Goal: Task Accomplishment & Management: Use online tool/utility

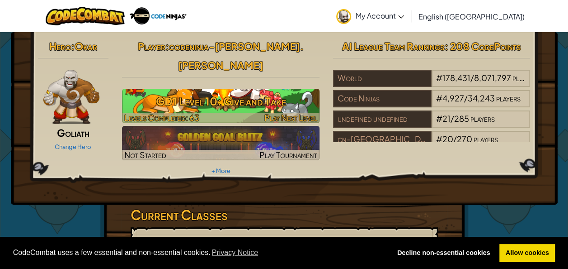
click at [215, 91] on h3 "GD1 Level 10: Give and Take" at bounding box center [221, 101] width 198 height 20
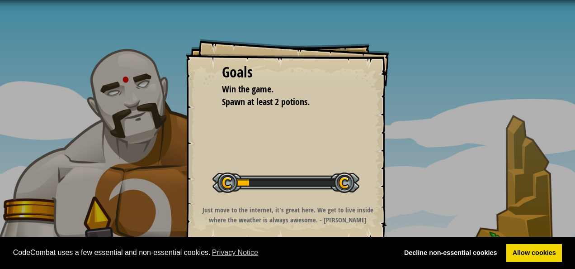
click at [192, 100] on div "Goals Win the game. Spawn at least 2 potions. Start Level Error loading from se…" at bounding box center [287, 140] width 203 height 203
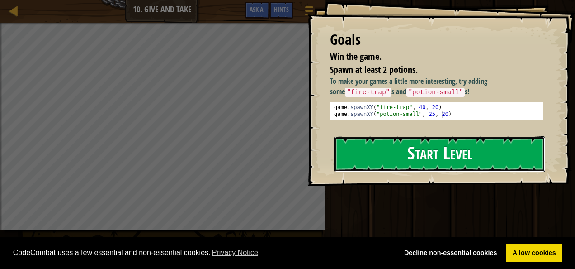
click at [372, 148] on button "Start Level" at bounding box center [439, 154] width 211 height 36
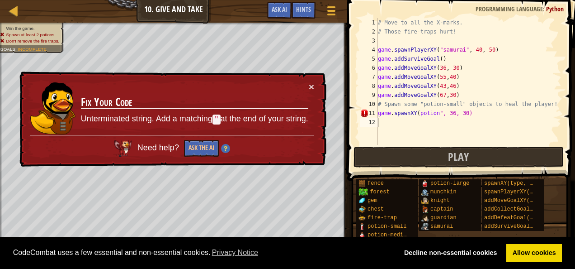
click at [311, 80] on div "× Fix Your Code Unterminated string. Add a matching " at the end of your string…" at bounding box center [172, 119] width 309 height 96
click at [308, 88] on td "Fix Your Code Unterminated string. Add a matching " at the end of your string." at bounding box center [194, 108] width 228 height 53
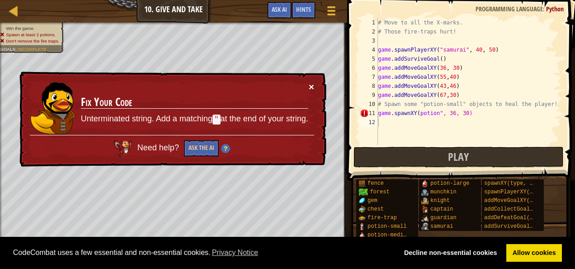
click at [308, 88] on td "Fix Your Code Unterminated string. Add a matching " at the end of your string." at bounding box center [194, 108] width 228 height 53
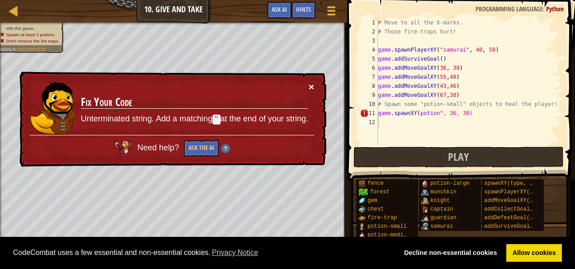
click at [311, 84] on button "×" at bounding box center [311, 86] width 5 height 9
click at [466, 111] on div "# Move to all the X-marks. # Those fire-traps hurt! game . spawnPlayerXY ( "sam…" at bounding box center [468, 90] width 185 height 145
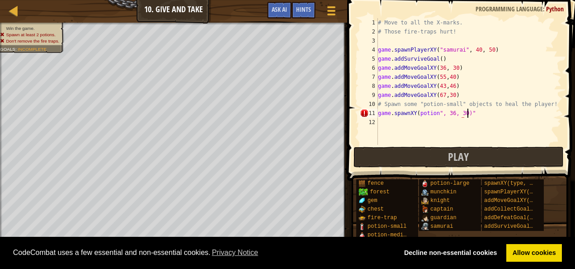
scroll to position [4, 7]
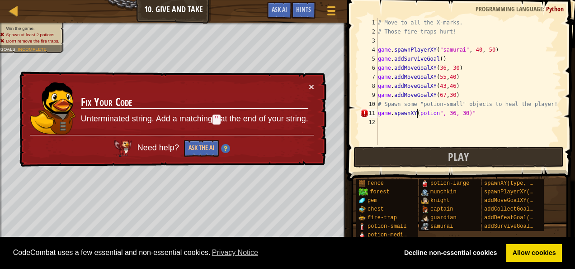
click at [416, 111] on div "# Move to all the X-marks. # Those fire-traps hurt! game . spawnPlayerXY ( "sam…" at bounding box center [468, 90] width 185 height 145
click at [484, 112] on div "# Move to all the X-marks. # Those fire-traps hurt! game . spawnPlayerXY ( "sam…" at bounding box center [468, 90] width 185 height 145
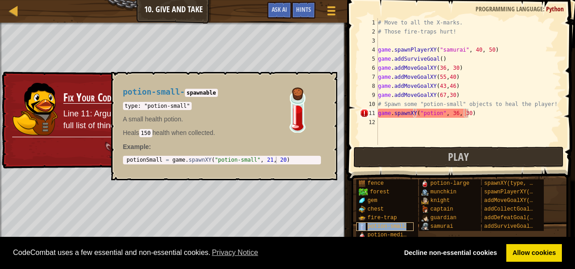
click at [371, 226] on span "potion-small" at bounding box center [387, 226] width 39 height 6
click at [374, 222] on div "fire-trap" at bounding box center [384, 217] width 57 height 9
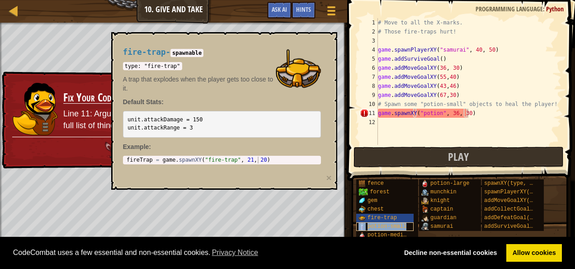
click at [377, 228] on span "potion-small" at bounding box center [387, 226] width 39 height 6
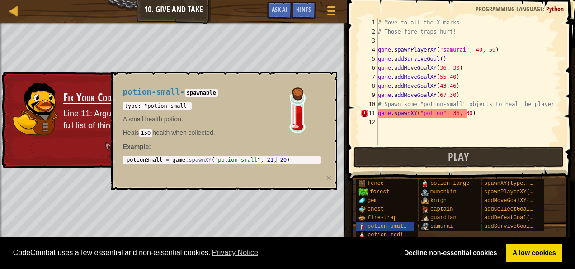
click at [428, 116] on div "# Move to all the X-marks. # Those fire-traps hurt! game . spawnPlayerXY ( "sam…" at bounding box center [468, 90] width 185 height 145
click at [438, 113] on div "# Move to all the X-marks. # Those fire-traps hurt! game . spawnPlayerXY ( "sam…" at bounding box center [468, 90] width 185 height 145
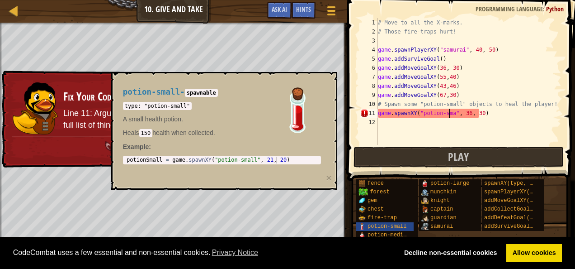
scroll to position [4, 6]
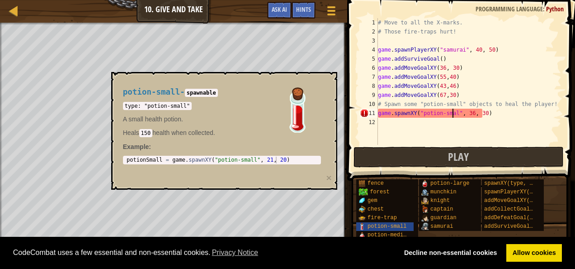
type textarea "game.spawnXY("potion-small", 36, 30)"
click at [491, 130] on div "# Move to all the X-marks. # Those fire-traps hurt! game . spawnPlayerXY ( "sam…" at bounding box center [468, 90] width 185 height 145
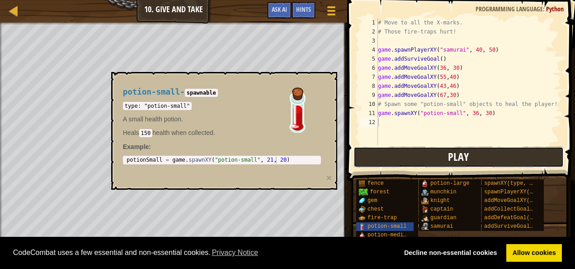
click at [458, 152] on span "Play" at bounding box center [458, 156] width 21 height 14
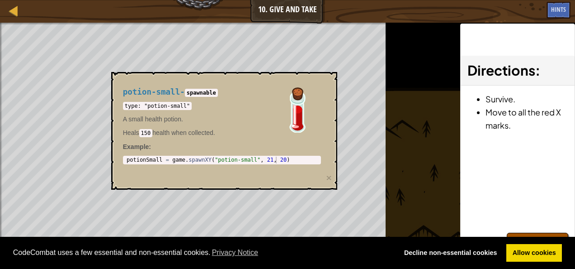
click at [326, 178] on div "potion-small - spawnable type: "potion-small" A small health potion. Heals 150 …" at bounding box center [224, 131] width 226 height 118
click at [329, 176] on button "×" at bounding box center [328, 177] width 5 height 9
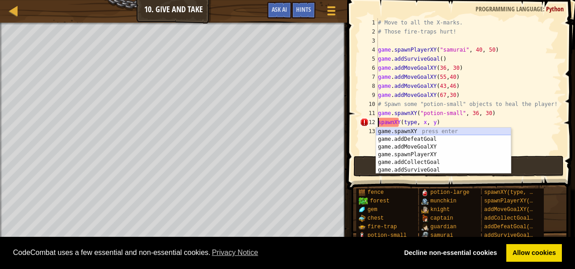
click at [388, 131] on div "game.spawnXY press enter game.addDefeatGoal press enter game.addMoveGoalXY pres…" at bounding box center [443, 157] width 135 height 61
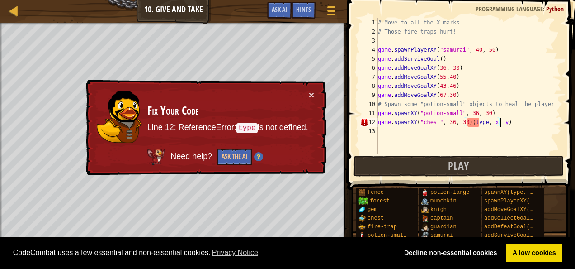
click at [541, 123] on div "# Move to all the X-marks. # Those fire-traps hurt! game . spawnPlayerXY ( "sam…" at bounding box center [468, 95] width 185 height 154
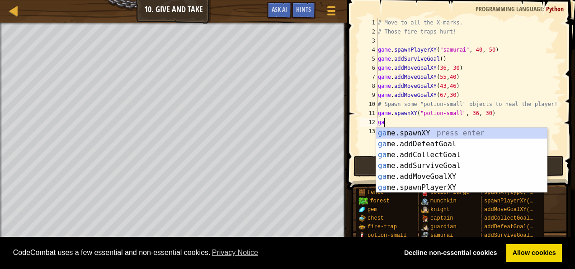
type textarea "g"
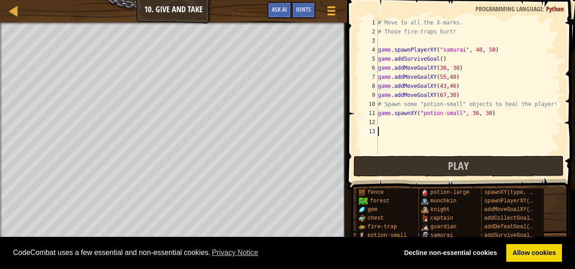
click at [485, 146] on div "# Move to all the X-marks. # Those fire-traps hurt! game . spawnPlayerXY ( "sam…" at bounding box center [468, 95] width 185 height 154
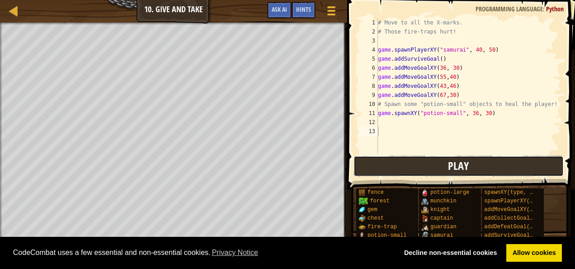
click at [473, 165] on button "Play" at bounding box center [459, 166] width 211 height 21
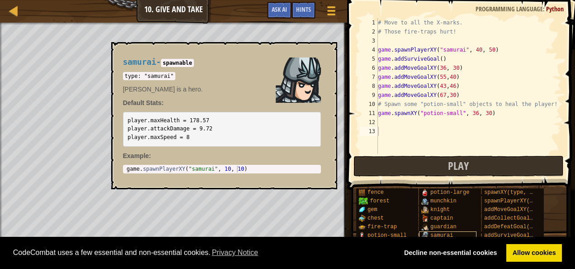
click at [425, 235] on img at bounding box center [424, 234] width 7 height 7
click at [428, 198] on img at bounding box center [424, 200] width 7 height 7
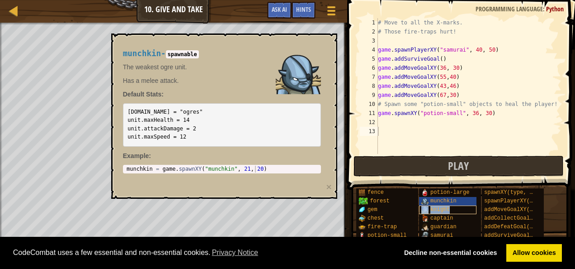
click at [432, 206] on span "knight" at bounding box center [439, 209] width 19 height 6
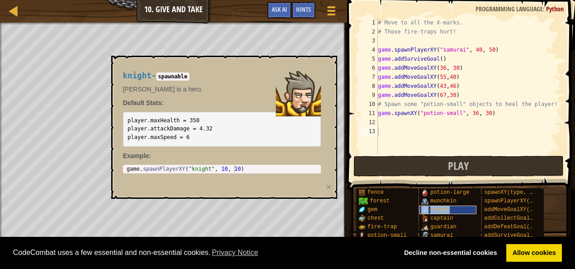
click at [432, 206] on span "knight" at bounding box center [439, 209] width 19 height 6
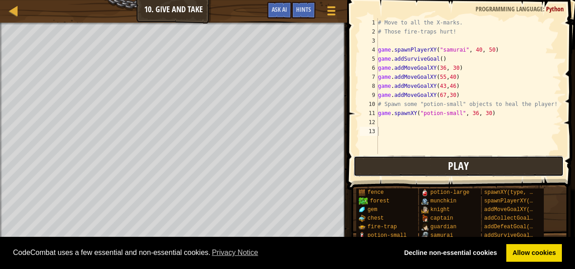
click at [444, 158] on button "Play" at bounding box center [459, 166] width 211 height 21
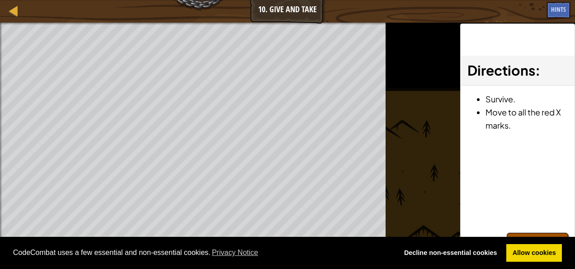
drag, startPoint x: 229, startPoint y: 236, endPoint x: 237, endPoint y: 236, distance: 8.1
click at [234, 236] on div "CodeCombat uses a few essential and non-essential cookies. Privacy Notice Decli…" at bounding box center [287, 252] width 575 height 33
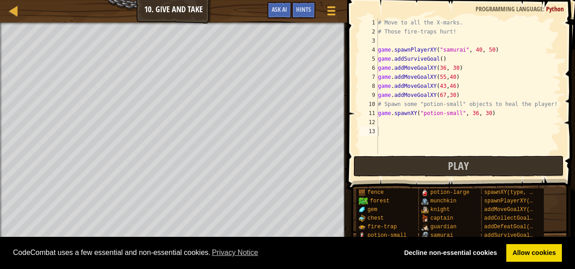
click at [542, 238] on div "CodeCombat uses a few essential and non-essential cookies. Privacy Notice Decli…" at bounding box center [287, 252] width 575 height 33
click at [12, 6] on div at bounding box center [13, 10] width 11 height 11
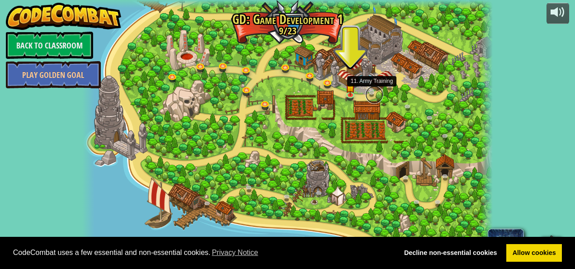
click at [372, 90] on link at bounding box center [374, 94] width 18 height 18
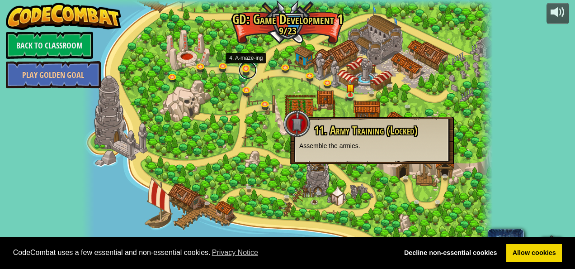
click at [247, 66] on link at bounding box center [248, 70] width 18 height 18
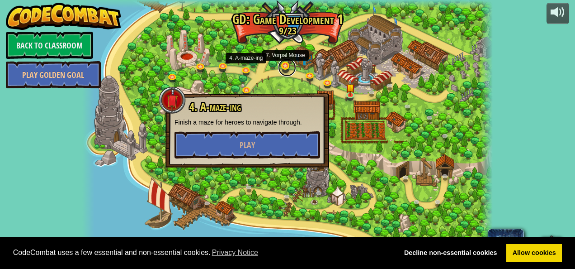
click at [283, 68] on link at bounding box center [287, 67] width 18 height 18
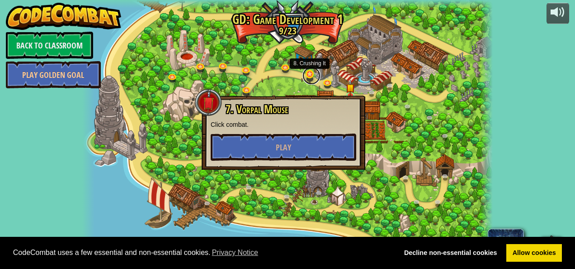
click at [312, 77] on link at bounding box center [311, 75] width 18 height 18
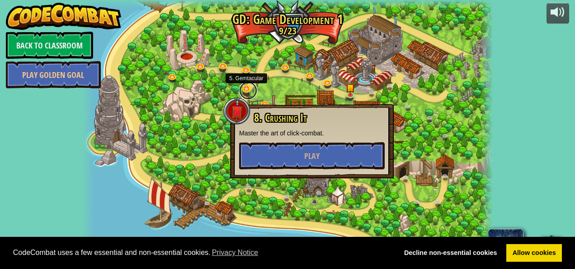
click at [245, 88] on link at bounding box center [248, 90] width 18 height 18
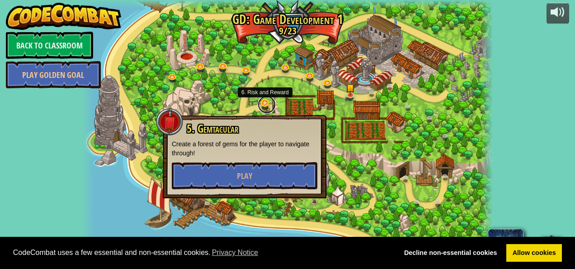
click at [263, 106] on link at bounding box center [267, 104] width 18 height 18
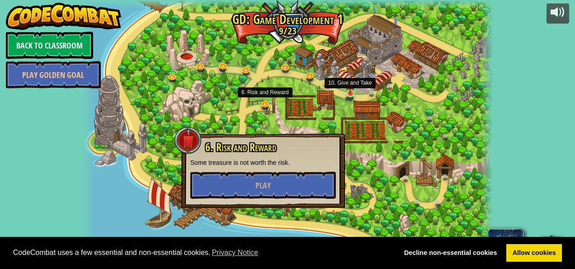
click at [350, 90] on img at bounding box center [349, 82] width 9 height 21
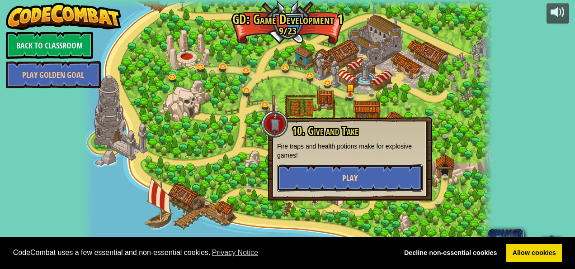
click at [354, 183] on span "Play" at bounding box center [349, 177] width 15 height 11
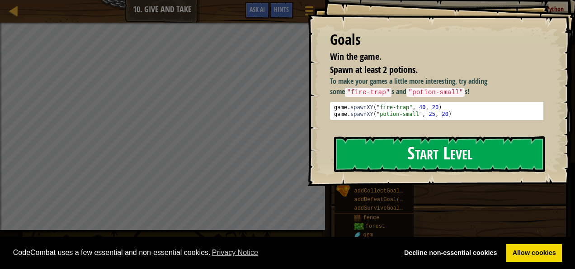
click at [415, 160] on button "Start Level" at bounding box center [439, 154] width 211 height 36
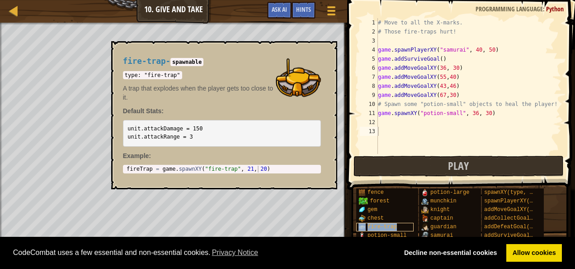
click at [373, 226] on span "fire-trap" at bounding box center [382, 226] width 29 height 6
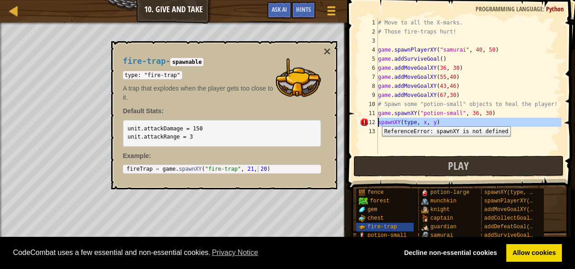
click at [375, 119] on div "12" at bounding box center [369, 122] width 18 height 9
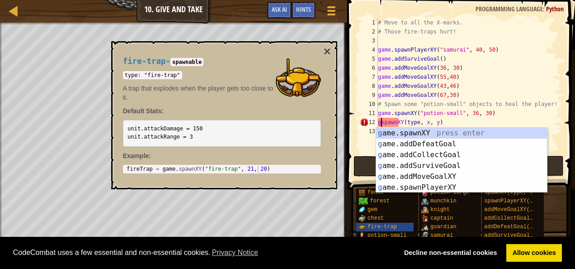
scroll to position [4, 0]
click at [382, 133] on div "g ame.spawnXY press enter g ame.addDefeatGoal press enter g ame.addCollectGoal …" at bounding box center [461, 170] width 171 height 87
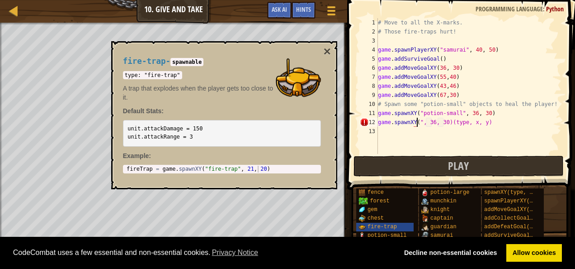
scroll to position [4, 4]
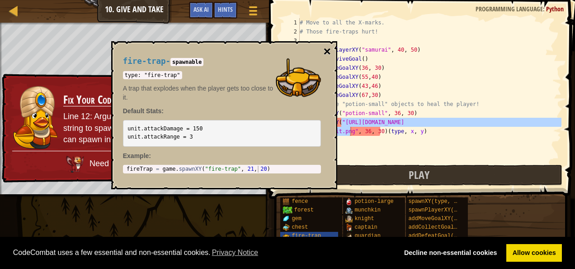
click at [329, 50] on button "×" at bounding box center [326, 51] width 7 height 13
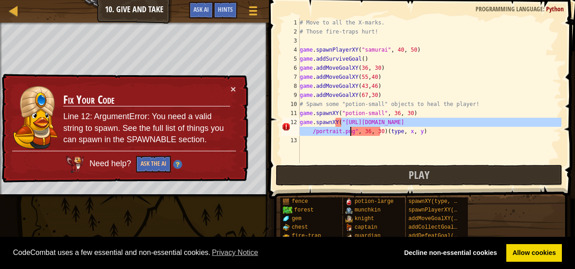
click at [350, 130] on div "# Move to all the X-marks. # Those fire-traps hurt! game . spawnPlayerXY ( "sam…" at bounding box center [430, 90] width 264 height 145
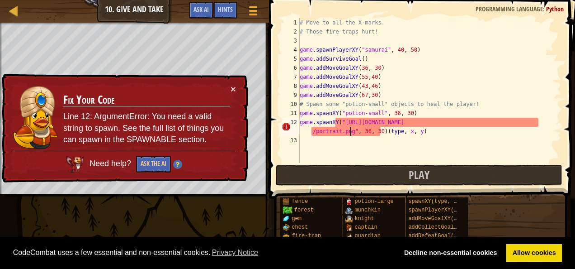
click at [350, 130] on div "# Move to all the X-marks. # Those fire-traps hurt! game . spawnPlayerXY ( "sam…" at bounding box center [430, 99] width 264 height 163
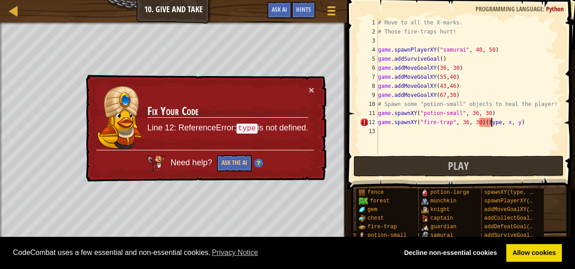
click at [491, 121] on div "# Move to all the X-marks. # Those fire-traps hurt! game . spawnPlayerXY ( "sam…" at bounding box center [468, 95] width 185 height 154
click at [520, 122] on div "# Move to all the X-marks. # Those fire-traps hurt! game . spawnPlayerXY ( "sam…" at bounding box center [468, 95] width 185 height 154
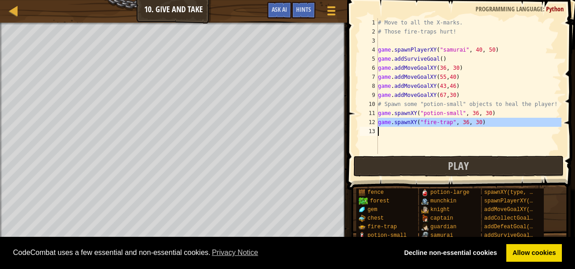
drag, startPoint x: 377, startPoint y: 123, endPoint x: 393, endPoint y: 126, distance: 17.1
click at [393, 126] on div "game.spawnXY("fire-trap", 36, 30) 1 2 3 4 5 6 7 8 9 10 11 12 13 # Move to all t…" at bounding box center [459, 86] width 203 height 136
click at [393, 126] on div "# Move to all the X-marks. # Those fire-traps hurt! game . spawnPlayerXY ( "sam…" at bounding box center [468, 86] width 185 height 136
type textarea "game.spawnXY("fire-trap", 36, 30)"
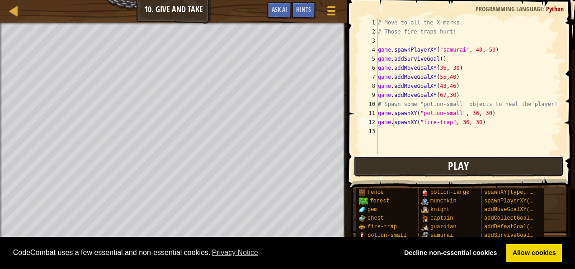
click at [428, 164] on button "Play" at bounding box center [459, 166] width 211 height 21
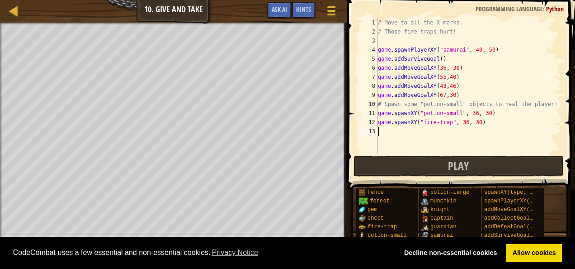
scroll to position [4, 0]
click at [379, 128] on div "# Move to all the X-marks. # Those fire-traps hurt! game . spawnPlayerXY ( "sam…" at bounding box center [468, 95] width 185 height 154
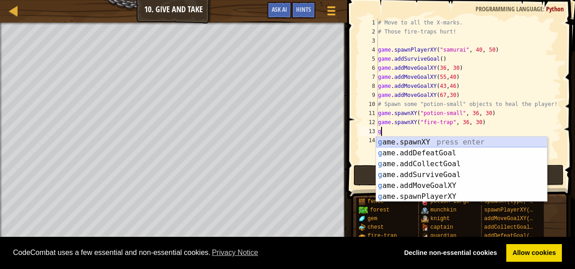
click at [397, 137] on div "g ame.spawnXY press enter g ame.addDefeatGoal press enter g ame.addCollectGoal …" at bounding box center [461, 180] width 171 height 87
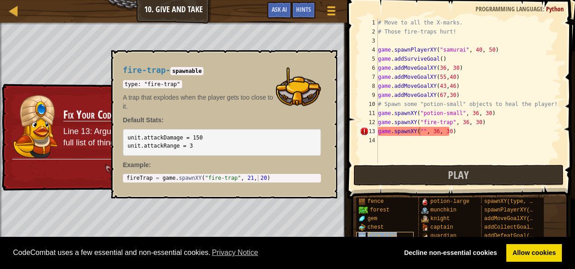
click at [377, 233] on span "fire-trap" at bounding box center [382, 235] width 29 height 6
type textarea "game.spawnXY("fire-trap", 36, 30)"
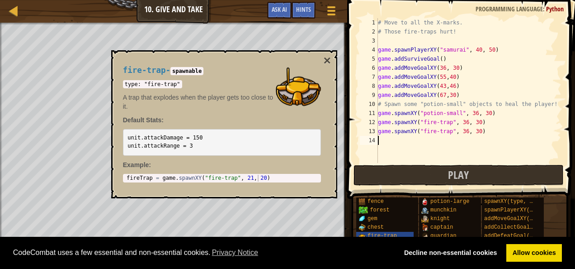
click at [399, 147] on div "# Move to all the X-marks. # Those fire-traps hurt! game . spawnPlayerXY ( "sam…" at bounding box center [468, 99] width 185 height 163
click at [326, 60] on button "×" at bounding box center [326, 60] width 7 height 13
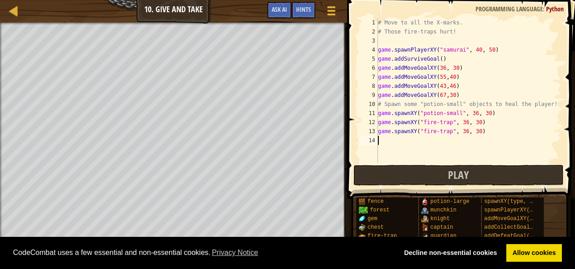
click at [379, 137] on div "# Move to all the X-marks. # Those fire-traps hurt! game . spawnPlayerXY ( "sam…" at bounding box center [468, 99] width 185 height 163
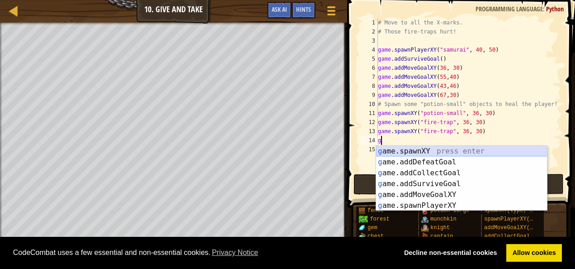
click at [399, 151] on div "g ame.spawnXY press enter g ame.addDefeatGoal press enter g ame.addCollectGoal …" at bounding box center [461, 189] width 171 height 87
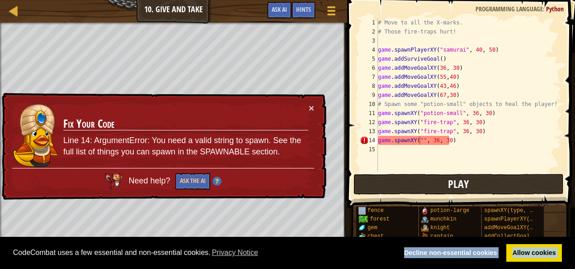
drag, startPoint x: 377, startPoint y: 239, endPoint x: 401, endPoint y: 193, distance: 52.0
click at [402, 0] on body "Cookie Policy CodeCombat uses a few essential and non-essential cookies. Privac…" at bounding box center [287, 0] width 575 height 0
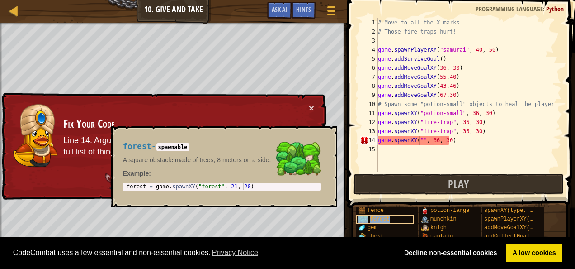
click at [410, 222] on div "forest" at bounding box center [384, 219] width 57 height 9
click at [326, 137] on button "×" at bounding box center [326, 136] width 7 height 13
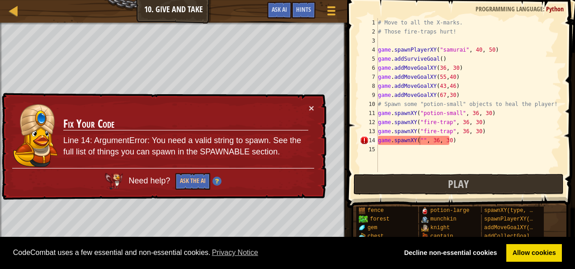
click at [308, 103] on td "Fix Your Code Line 14: ArgumentError: You need a valid string to spawn. See the…" at bounding box center [186, 135] width 246 height 65
click at [313, 107] on button "×" at bounding box center [311, 107] width 5 height 9
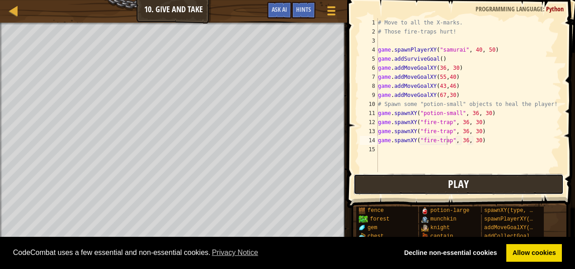
click at [459, 184] on span "Play" at bounding box center [458, 183] width 21 height 14
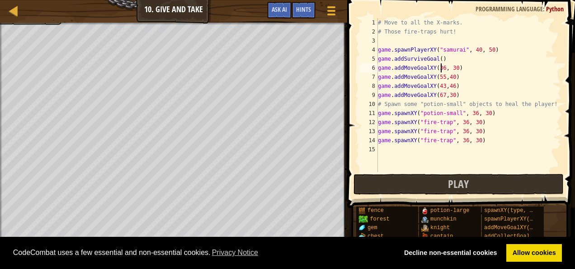
click at [439, 68] on div "# Move to all the X-marks. # Those fire-traps hurt! game . spawnPlayerXY ( "sam…" at bounding box center [468, 104] width 185 height 172
type textarea "game.addMoveGoalXY(53, 30)"
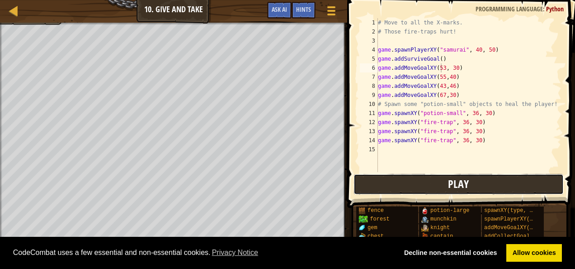
click at [447, 188] on button "Play" at bounding box center [459, 184] width 211 height 21
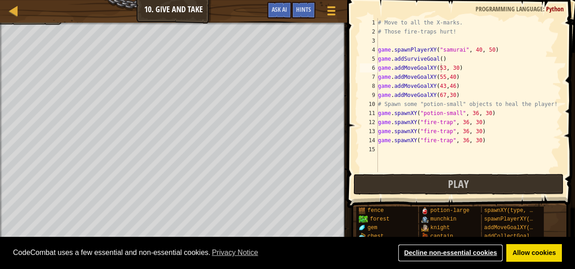
click at [439, 250] on link "Decline non-essential cookies" at bounding box center [450, 253] width 105 height 18
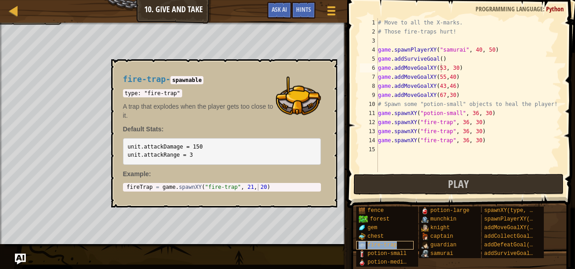
click at [373, 242] on span "fire-trap" at bounding box center [382, 244] width 29 height 6
click at [379, 149] on div "# Move to all the X-marks. # Those fire-traps hurt! game . spawnPlayerXY ( "sam…" at bounding box center [468, 104] width 185 height 172
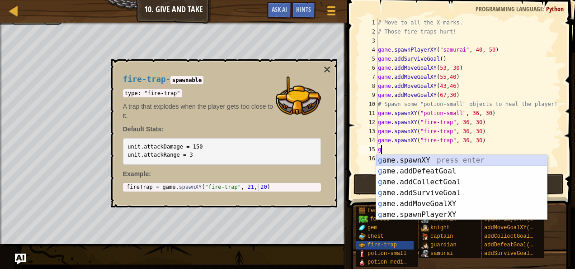
click at [397, 160] on div "g ame.spawnXY press enter g ame.addDefeatGoal press enter g ame.addCollectGoal …" at bounding box center [461, 198] width 171 height 87
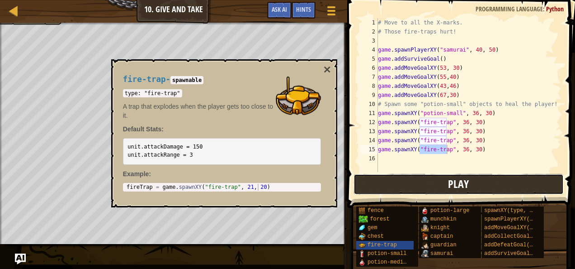
click at [462, 180] on span "Play" at bounding box center [458, 183] width 21 height 14
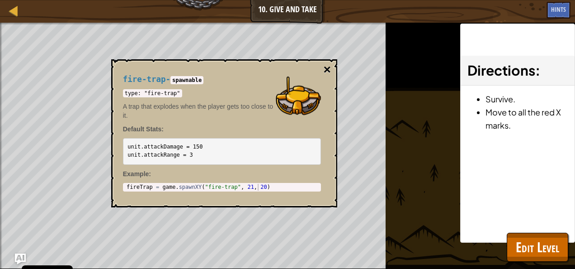
click at [328, 70] on button "×" at bounding box center [326, 69] width 7 height 13
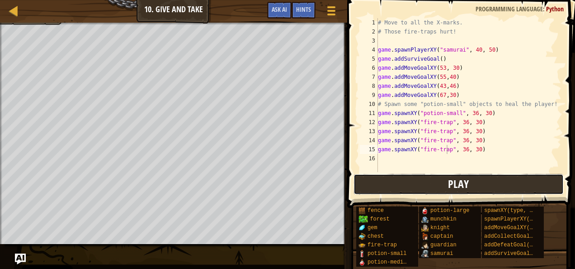
click at [415, 187] on button "Play" at bounding box center [459, 184] width 211 height 21
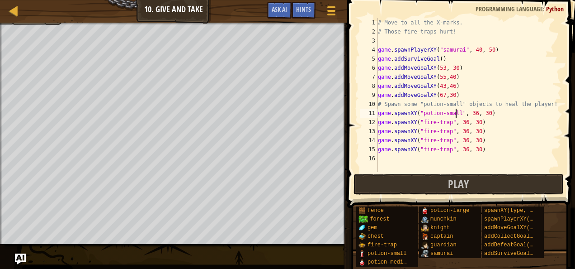
click at [455, 112] on div "# Move to all the X-marks. # Those fire-traps hurt! game . spawnPlayerXY ( "sam…" at bounding box center [468, 104] width 185 height 172
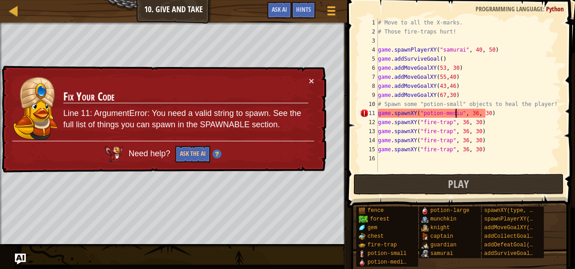
scroll to position [4, 7]
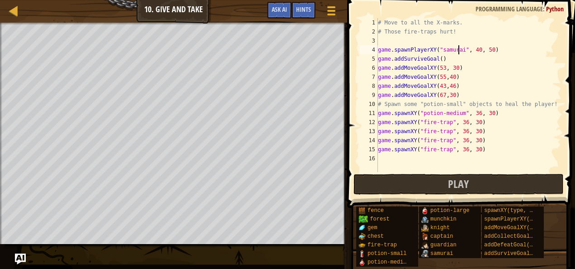
click at [458, 50] on div "# Move to all the X-marks. # Those fire-traps hurt! game . spawnPlayerXY ( "sam…" at bounding box center [468, 104] width 185 height 172
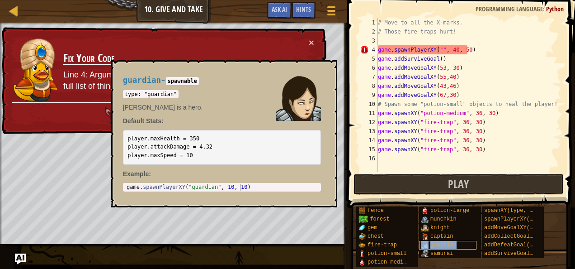
type textarea "game.spawnPlayerXY("guardian", 40, 50)"
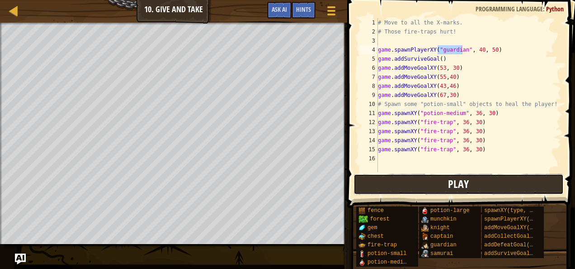
click at [442, 179] on button "Play" at bounding box center [459, 184] width 211 height 21
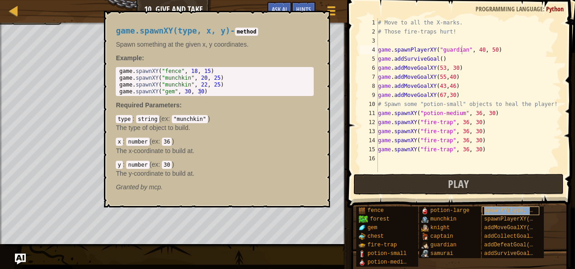
click at [494, 209] on span "spawnXY(type, x, y)" at bounding box center [515, 210] width 62 height 6
click at [382, 159] on div "# Move to all the X-marks. # Those fire-traps hurt! game . spawnPlayerXY ( "gua…" at bounding box center [468, 104] width 185 height 172
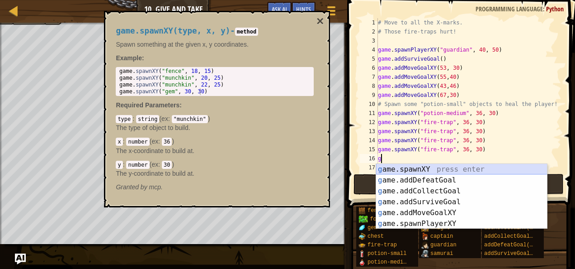
click at [395, 171] on div "g ame.spawnXY press enter g ame.addDefeatGoal press enter g ame.addCollectGoal …" at bounding box center [461, 207] width 171 height 87
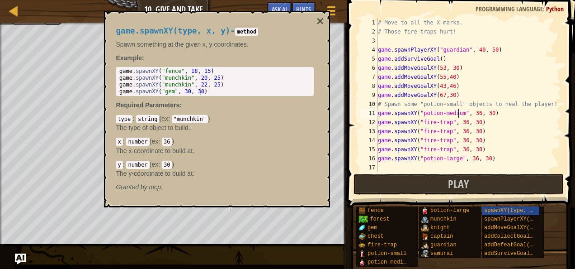
click at [458, 113] on div "# Move to all the X-marks. # Those fire-traps hurt! game . spawnPlayerXY ( "gua…" at bounding box center [468, 104] width 185 height 172
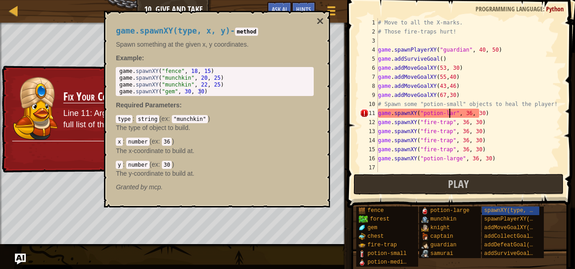
scroll to position [4, 6]
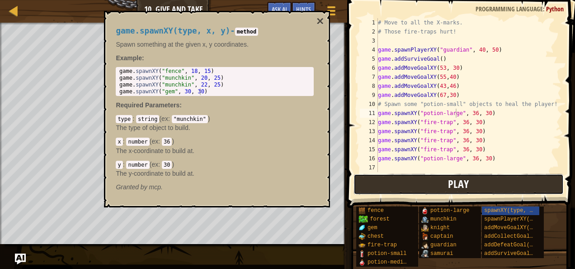
click at [458, 179] on span "Play" at bounding box center [458, 183] width 21 height 14
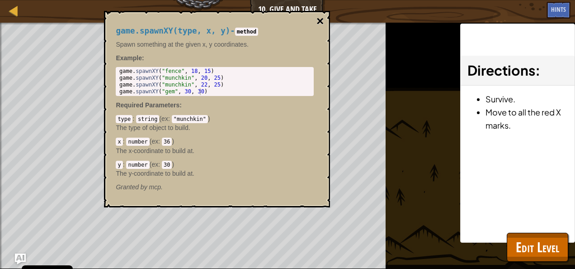
click at [319, 21] on button "×" at bounding box center [319, 21] width 7 height 13
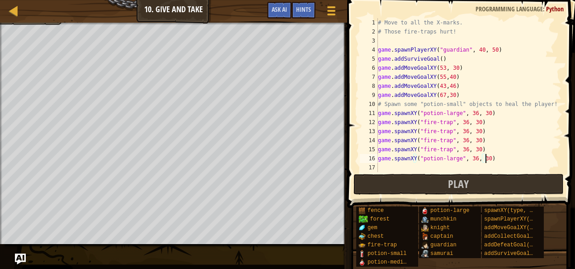
click at [515, 155] on div "# Move to all the X-marks. # Those fire-traps hurt! game . spawnPlayerXY ( "gua…" at bounding box center [468, 104] width 185 height 172
click at [400, 173] on span at bounding box center [461, 91] width 235 height 234
click at [461, 49] on div "# Move to all the X-marks. # Those fire-traps hurt! game . spawnPlayerXY ( "gua…" at bounding box center [468, 104] width 185 height 172
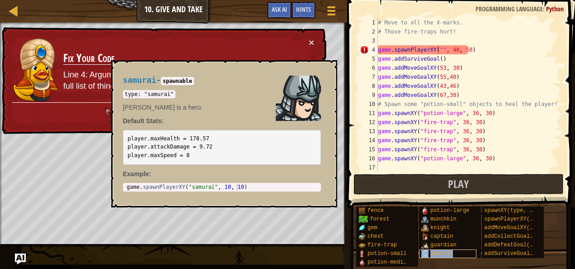
type textarea "game.spawnPlayerXY("samurai", 40, 50)"
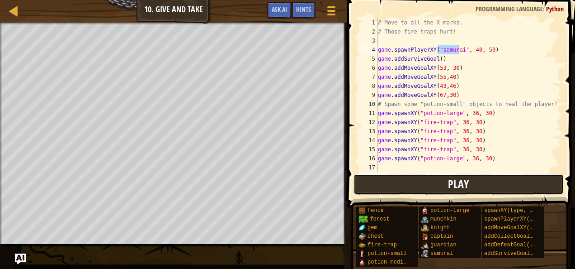
click at [472, 182] on button "Play" at bounding box center [459, 184] width 211 height 21
click at [462, 179] on span "Play" at bounding box center [458, 183] width 21 height 14
click at [435, 178] on button "Play" at bounding box center [459, 184] width 211 height 21
click at [460, 184] on span "Play" at bounding box center [458, 183] width 21 height 14
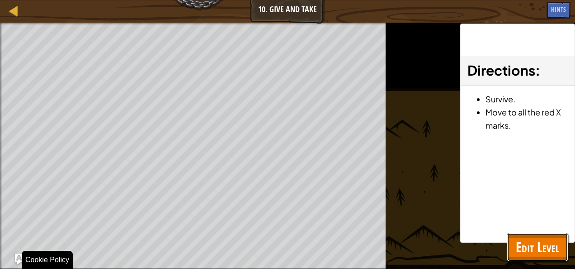
click at [533, 254] on span "Edit Level" at bounding box center [537, 246] width 43 height 19
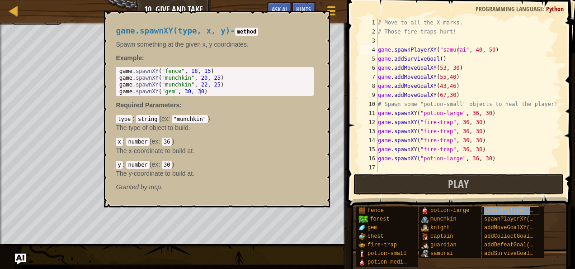
click at [487, 206] on div "spawnXY(type, x, y)" at bounding box center [510, 210] width 57 height 9
click at [390, 168] on div "# Move to all the X-marks. # Those fire-traps hurt! game . spawnPlayerXY ( "sam…" at bounding box center [468, 104] width 185 height 172
click at [381, 165] on div "# Move to all the X-marks. # Those fire-traps hurt! game . spawnPlayerXY ( "sam…" at bounding box center [468, 104] width 185 height 172
click at [378, 167] on div "# Move to all the X-marks. # Those fire-traps hurt! game . spawnPlayerXY ( "sam…" at bounding box center [468, 104] width 185 height 172
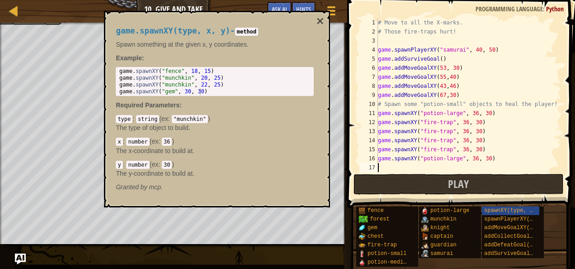
click at [378, 167] on div "# Move to all the X-marks. # Those fire-traps hurt! game . spawnPlayerXY ( "sam…" at bounding box center [468, 104] width 185 height 172
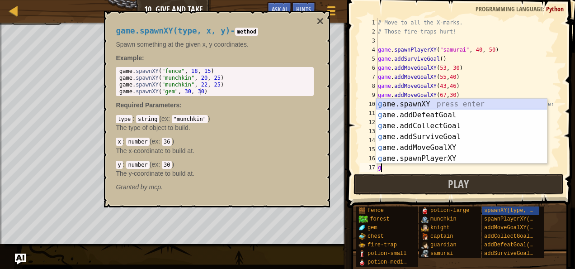
click at [403, 104] on div "g ame.spawnXY press enter g ame.addDefeatGoal press enter g ame.addCollectGoal …" at bounding box center [461, 142] width 171 height 87
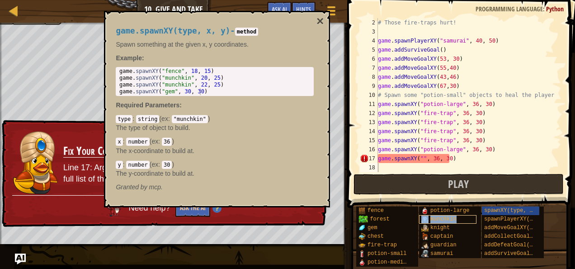
scroll to position [9, 0]
type textarea "game.spawnXY("munchkin", 36, 30)"
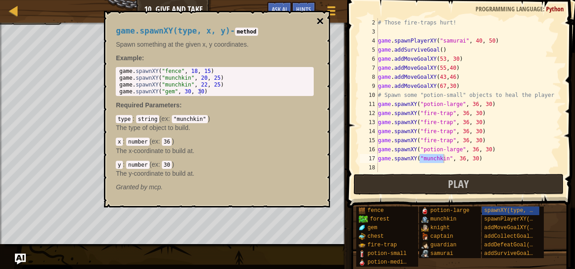
click at [318, 22] on button "×" at bounding box center [319, 21] width 7 height 13
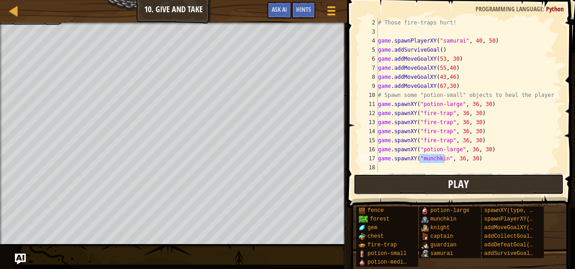
click at [439, 181] on button "Play" at bounding box center [459, 184] width 211 height 21
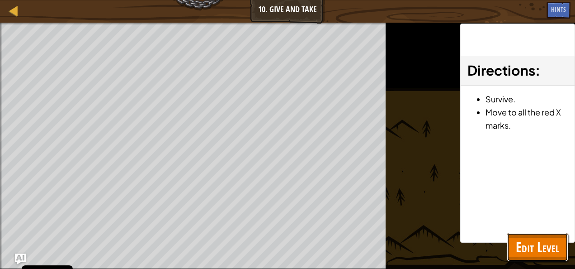
click at [534, 254] on span "Edit Level" at bounding box center [537, 246] width 43 height 19
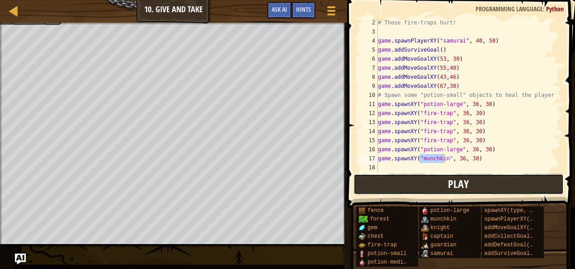
click at [441, 179] on button "Play" at bounding box center [459, 184] width 211 height 21
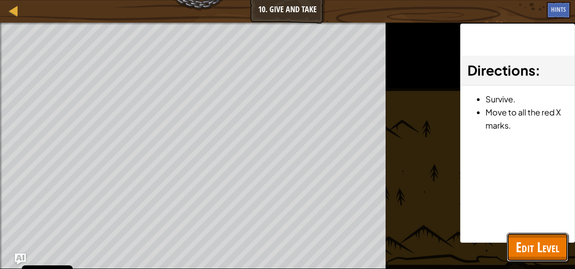
click at [539, 247] on span "Edit Level" at bounding box center [537, 246] width 43 height 19
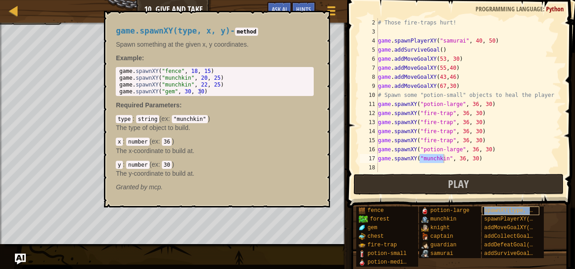
click at [505, 211] on span "spawnXY(type, x, y)" at bounding box center [515, 210] width 62 height 6
click at [382, 165] on div "# Those fire-traps hurt! game . spawnPlayerXY ( "samurai" , 40 , 50 ) game . ad…" at bounding box center [465, 104] width 179 height 172
click at [380, 162] on div "# Those fire-traps hurt! game . spawnPlayerXY ( "samurai" , 40 , 50 ) game . ad…" at bounding box center [465, 104] width 179 height 172
type textarea "game.spawnXY("munchkin", 36, 30)"
click at [378, 166] on div "# Those fire-traps hurt! game . spawnPlayerXY ( "samurai" , 40 , 50 ) game . ad…" at bounding box center [465, 104] width 179 height 172
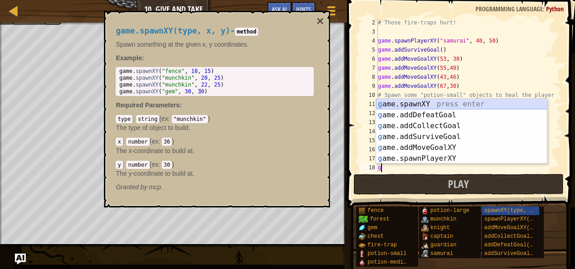
click at [408, 102] on div "g ame.spawnXY press enter g ame.addDefeatGoal press enter g ame.addCollectGoal …" at bounding box center [461, 142] width 171 height 87
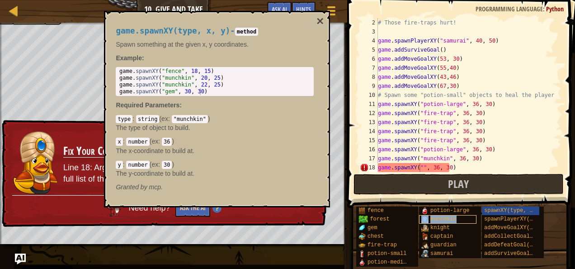
scroll to position [18, 0]
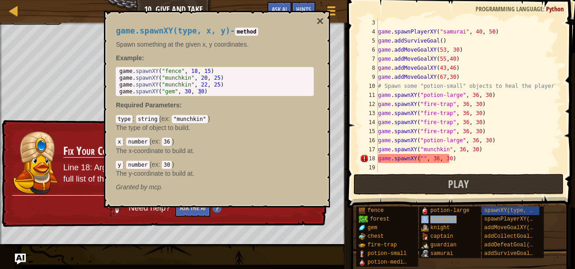
type textarea "game.spawnXY("munchkin", 36, 30)"
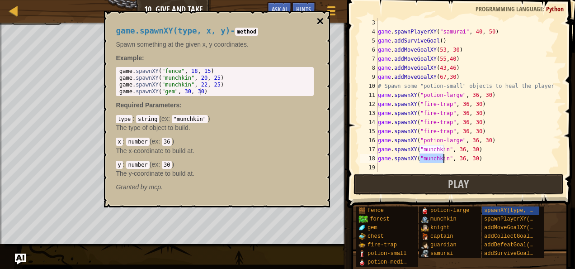
click at [317, 18] on button "×" at bounding box center [319, 21] width 7 height 13
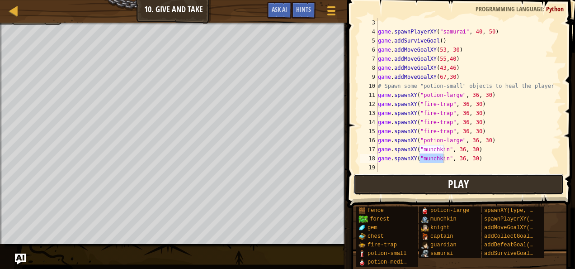
click at [453, 185] on span "Play" at bounding box center [458, 183] width 21 height 14
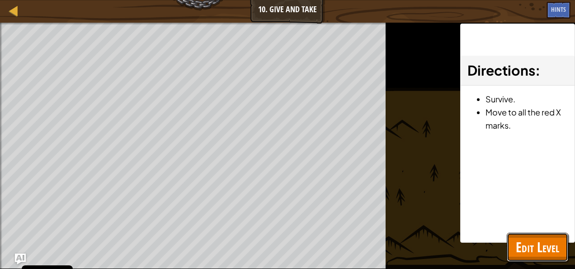
click at [529, 246] on span "Edit Level" at bounding box center [537, 246] width 43 height 19
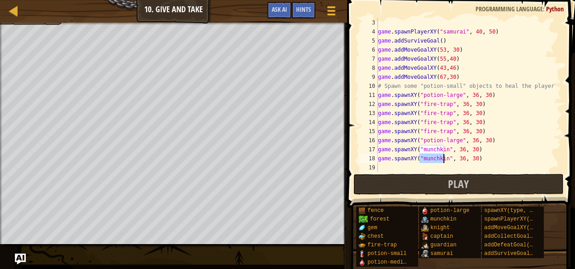
click at [377, 170] on div "19" at bounding box center [369, 167] width 18 height 9
click at [380, 165] on div "game . spawnPlayerXY ( "samurai" , 40 , 50 ) game . addSurviveGoal ( ) game . a…" at bounding box center [465, 104] width 179 height 172
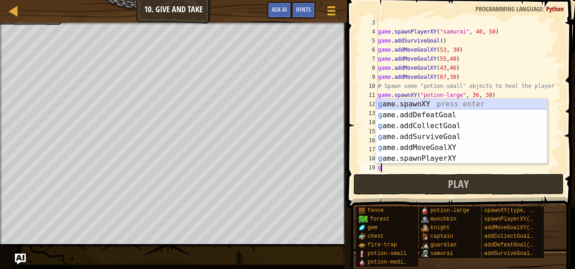
click at [418, 103] on div "g ame.spawnXY press enter g ame.addDefeatGoal press enter g ame.addCollectGoal …" at bounding box center [461, 142] width 171 height 87
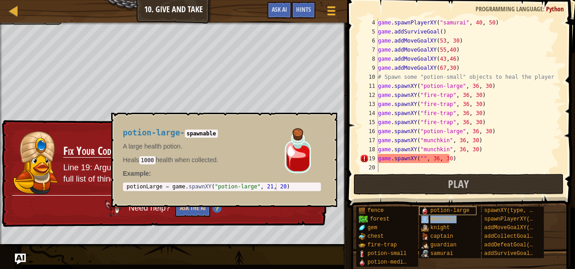
scroll to position [27, 0]
type textarea "game.spawnXY("munchkin", 36, 30)"
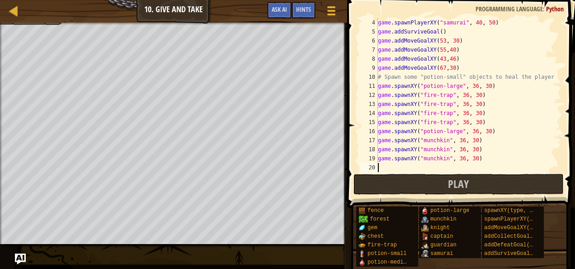
click at [382, 165] on div "game . spawnPlayerXY ( "samurai" , 40 , 50 ) game . addSurviveGoal ( ) game . a…" at bounding box center [465, 104] width 179 height 172
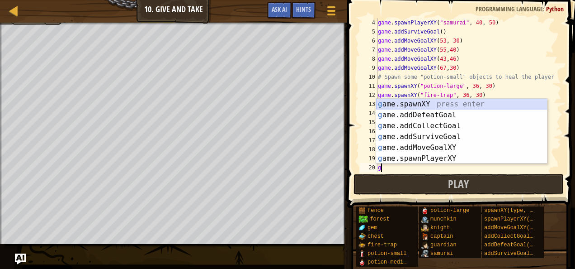
click at [406, 108] on div "g ame.spawnXY press enter g ame.addDefeatGoal press enter g ame.addCollectGoal …" at bounding box center [461, 142] width 171 height 87
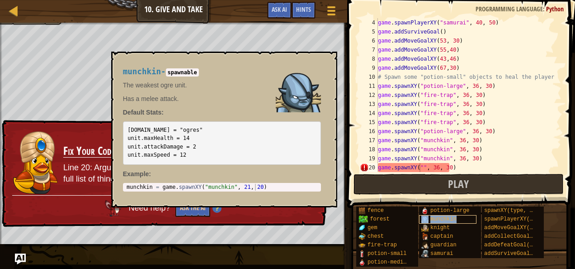
click at [429, 218] on div "munchkin" at bounding box center [447, 219] width 57 height 9
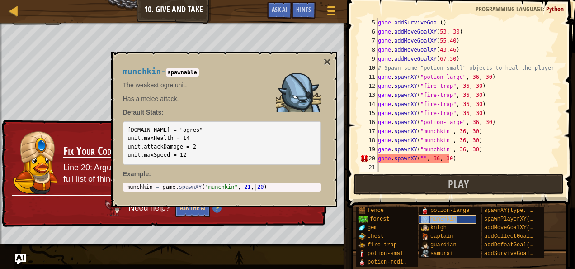
scroll to position [36, 0]
type textarea "game.spawnXY("munchkin", 36, 30)"
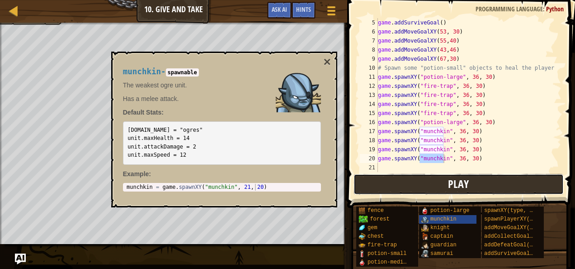
click at [460, 183] on span "Play" at bounding box center [458, 183] width 21 height 14
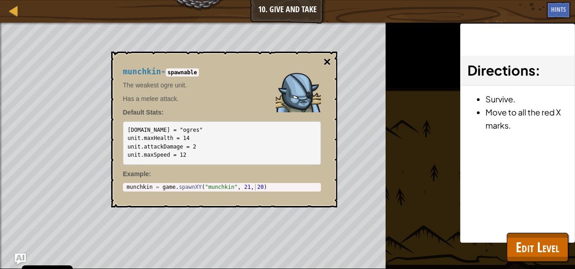
click at [330, 58] on button "×" at bounding box center [326, 62] width 7 height 13
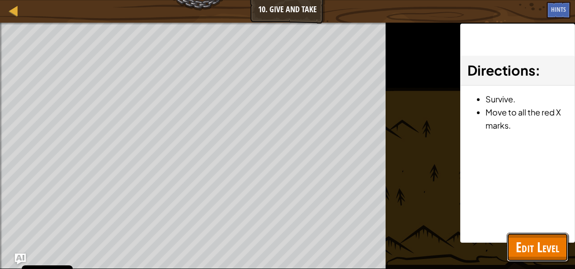
click at [527, 247] on span "Edit Level" at bounding box center [537, 246] width 43 height 19
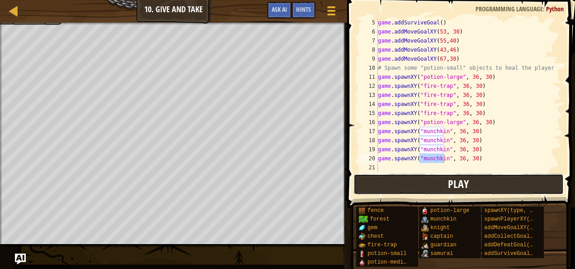
click at [447, 179] on button "Play" at bounding box center [459, 184] width 211 height 21
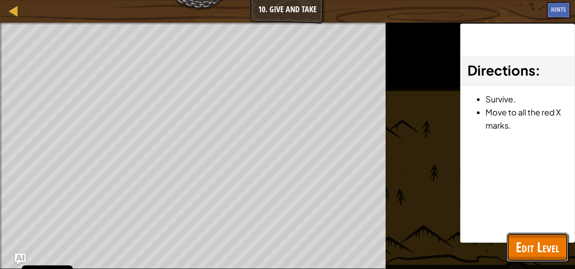
click at [524, 251] on span "Edit Level" at bounding box center [537, 246] width 43 height 19
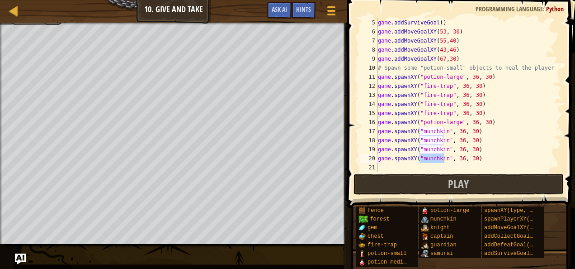
click at [384, 165] on div "game . addSurviveGoal ( ) game . addMoveGoalXY ( 53 , 30 ) game . addMoveGoalXY…" at bounding box center [465, 104] width 179 height 172
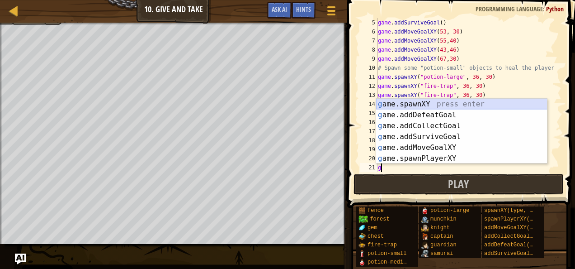
click at [407, 104] on div "g ame.spawnXY press enter g ame.addDefeatGoal press enter g ame.addCollectGoal …" at bounding box center [461, 142] width 171 height 87
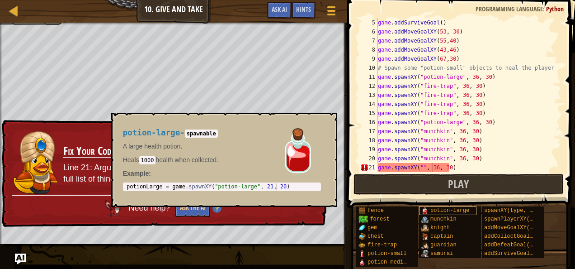
scroll to position [45, 0]
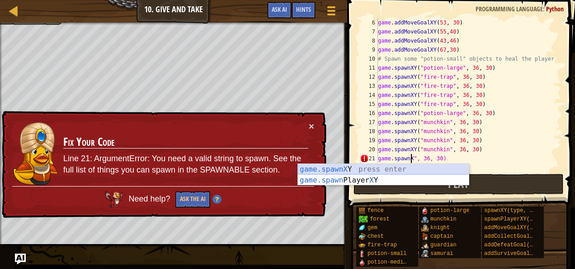
click at [331, 169] on div "game.spawnX Y press enter game.spawn Player X Y press enter" at bounding box center [383, 185] width 171 height 43
type textarea "game.spawnXY("fence", 36, 30)", 36, 30)"
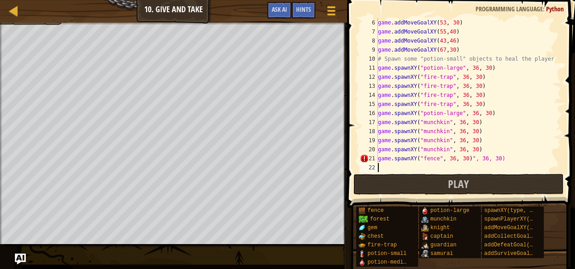
click at [436, 168] on div "game . addMoveGoalXY ( 53 , 30 ) game . addMoveGoalXY ( 55 , 40 ) game . addMov…" at bounding box center [465, 104] width 179 height 172
click at [495, 159] on div "game . addMoveGoalXY ( 53 , 30 ) game . addMoveGoalXY ( 55 , 40 ) game . addMov…" at bounding box center [465, 104] width 179 height 172
click at [433, 160] on div "game . addMoveGoalXY ( 53 , 30 ) game . addMoveGoalXY ( 55 , 40 ) game . addMov…" at bounding box center [465, 104] width 179 height 172
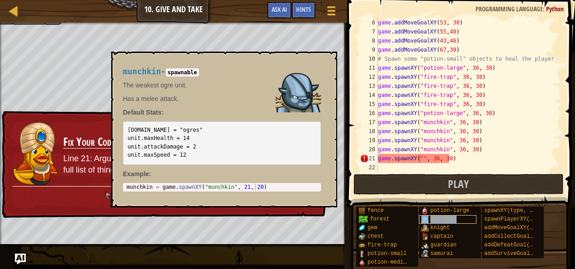
type textarea "game.spawnXY("munchkin", 36, 30)"
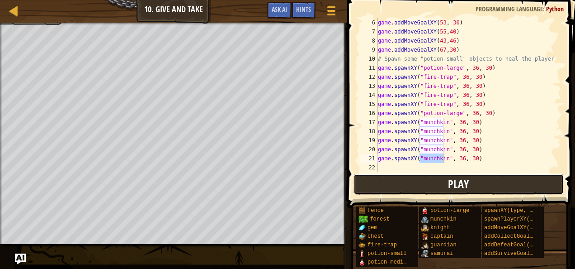
click at [448, 180] on button "Play" at bounding box center [459, 184] width 211 height 21
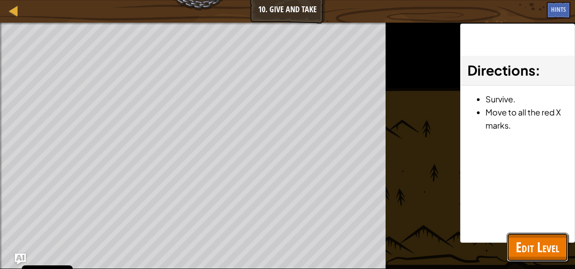
click at [548, 240] on span "Edit Level" at bounding box center [537, 246] width 43 height 19
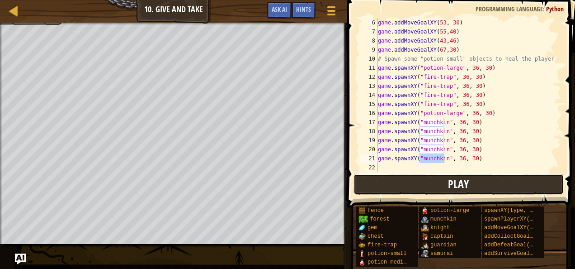
click at [454, 187] on span "Play" at bounding box center [458, 183] width 21 height 14
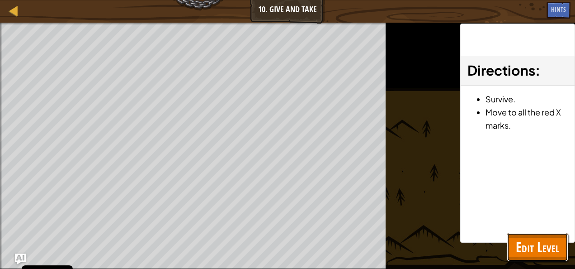
click at [518, 244] on div "Map Game Development 1 10. Give and Take Game Menu Done Hints Ask AI 1 הההההההה…" at bounding box center [287, 134] width 575 height 269
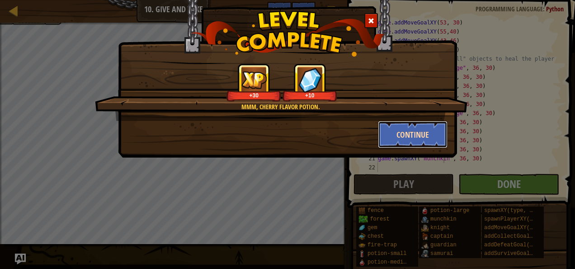
click at [406, 133] on button "Continue" at bounding box center [413, 134] width 70 height 27
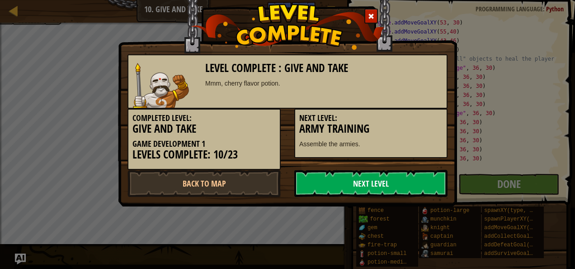
click at [357, 188] on link "Next Level" at bounding box center [370, 183] width 153 height 27
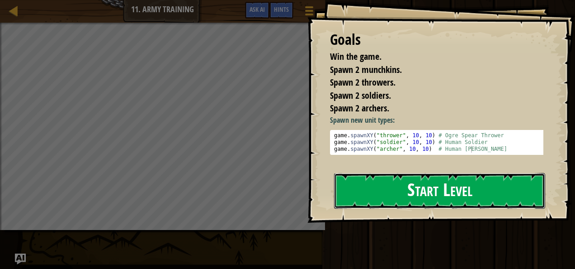
click at [390, 184] on button "Start Level" at bounding box center [439, 191] width 211 height 36
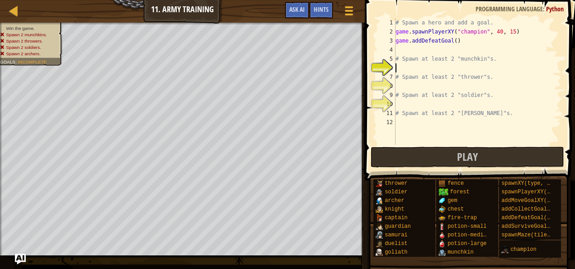
scroll to position [4, 0]
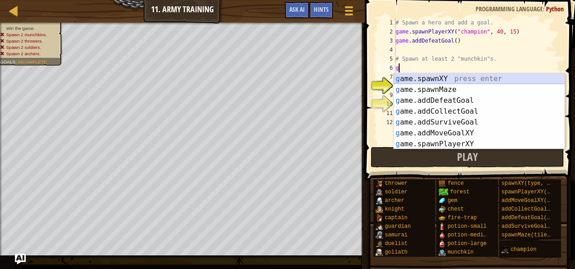
click at [419, 78] on div "g ame.spawnXY press enter g ame.spawnMaze press enter g ame.addDefeatGoal press…" at bounding box center [479, 122] width 171 height 98
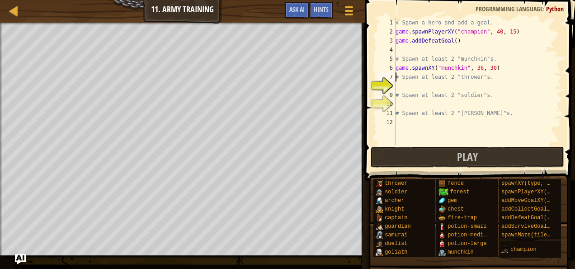
click at [396, 74] on div "# Spawn a hero and add a goal. game . spawnPlayerXY ( "champion" , 40 , 15 ) ga…" at bounding box center [478, 90] width 168 height 145
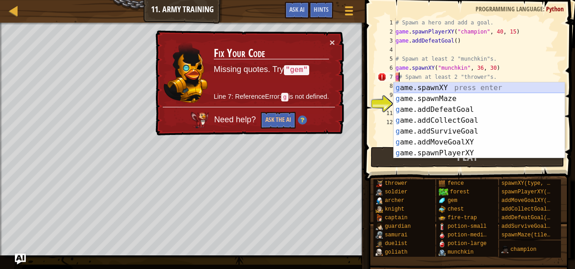
click at [411, 85] on div "g ame.spawnXY press enter g ame.spawnMaze press enter g ame.addDefeatGoal press…" at bounding box center [479, 131] width 171 height 98
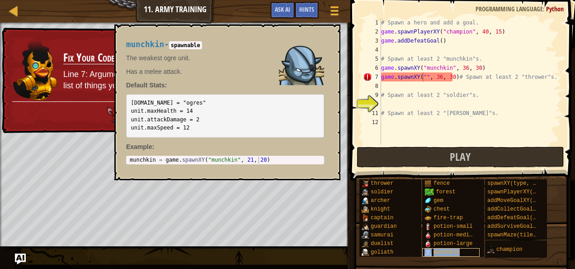
type textarea "game.spawnXY("munchkin", 36, 30)# Spawn at least 2 "thrower"s."
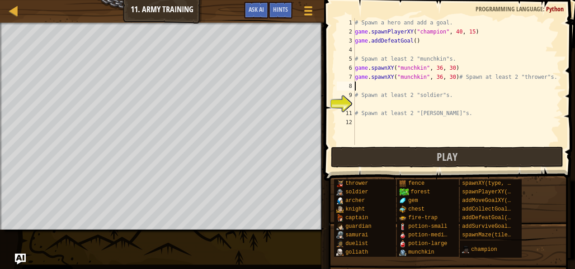
click at [357, 85] on div "# Spawn a hero and add a goal. game . spawnPlayerXY ( "champion" , 40 , 15 ) ga…" at bounding box center [457, 90] width 208 height 145
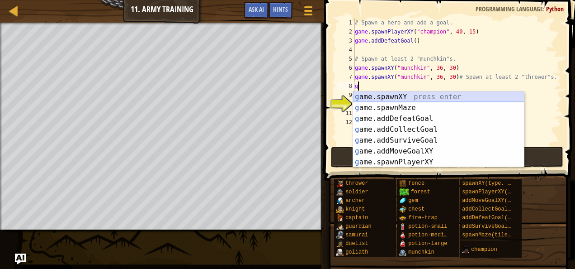
click at [382, 96] on div "g ame.spawnXY press enter g ame.spawnMaze press enter g ame.addDefeatGoal press…" at bounding box center [438, 140] width 171 height 98
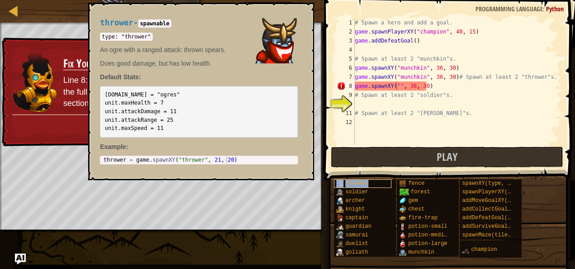
click at [352, 185] on span "thrower" at bounding box center [356, 183] width 23 height 6
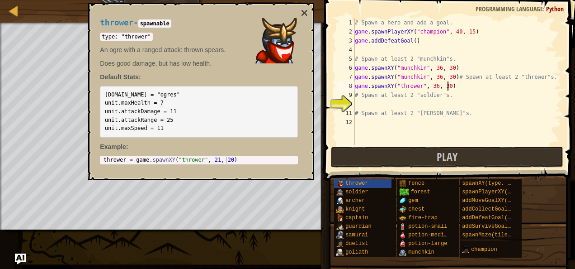
click at [448, 83] on div "# Spawn a hero and add a goal. game . spawnPlayerXY ( "champion" , 40 , 15 ) ga…" at bounding box center [457, 90] width 208 height 145
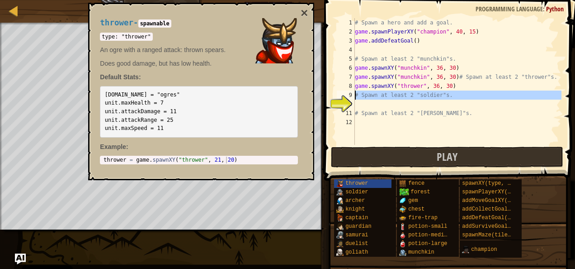
click at [354, 94] on div "9" at bounding box center [346, 94] width 18 height 9
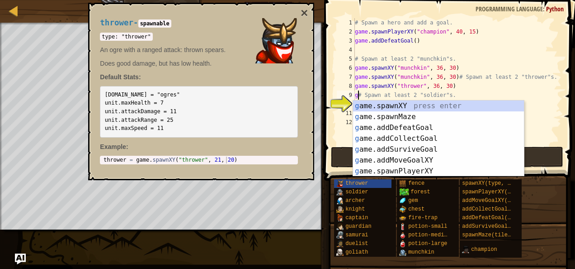
scroll to position [4, 0]
click at [372, 107] on div "g ame.spawnXY press enter g ame.spawnMaze press enter g ame.addDefeatGoal press…" at bounding box center [438, 149] width 171 height 98
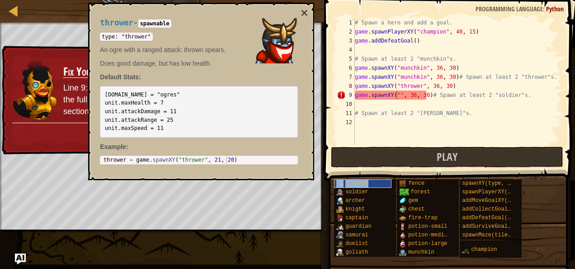
type textarea "game.spawnXY("thrower", 36, 30)# Spawn at least 2 "soldier"s."
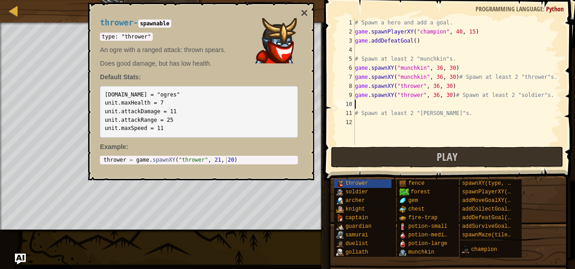
click at [357, 105] on div "# Spawn a hero and add a goal. game . spawnPlayerXY ( "champion" , 40 , 15 ) ga…" at bounding box center [457, 90] width 208 height 145
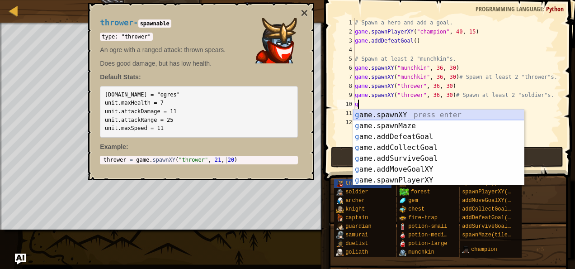
click at [386, 112] on div "g ame.spawnXY press enter g ame.spawnMaze press enter g ame.addDefeatGoal press…" at bounding box center [438, 158] width 171 height 98
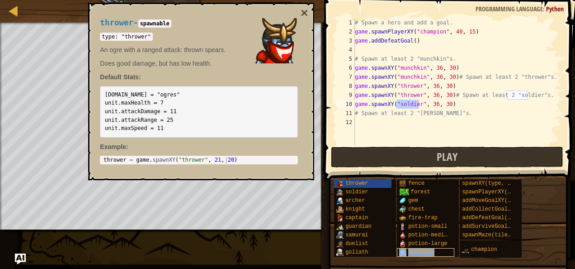
click at [408, 250] on span "munchkin" at bounding box center [421, 252] width 26 height 6
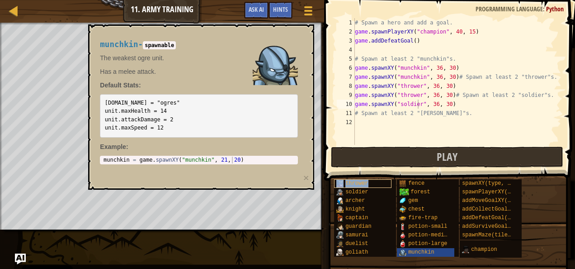
click at [370, 183] on div "thrower" at bounding box center [362, 183] width 57 height 9
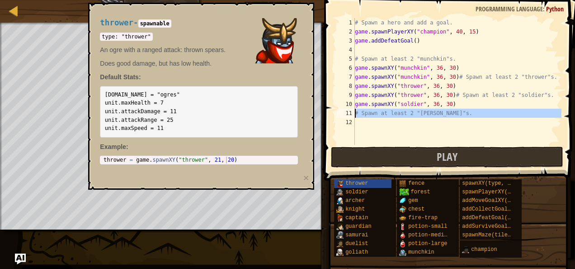
click at [354, 111] on div "11" at bounding box center [346, 113] width 18 height 9
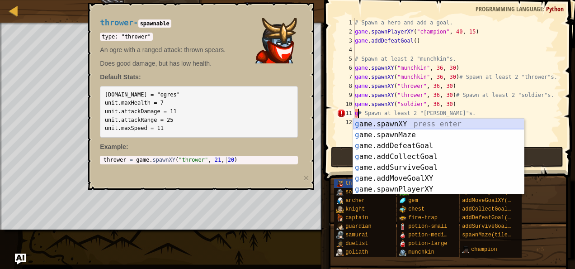
click at [369, 123] on div "g ame.spawnXY press enter g ame.spawnMaze press enter g ame.addDefeatGoal press…" at bounding box center [438, 167] width 171 height 98
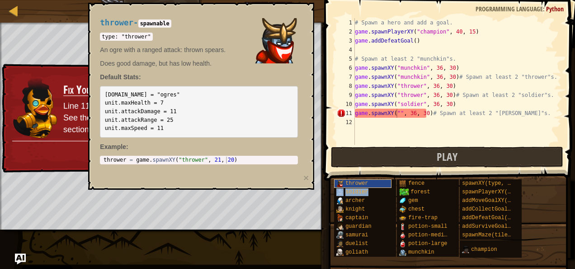
type textarea "game.spawnXY("soldier", 36, 30)# Spawn at least 2 "[PERSON_NAME]"s."
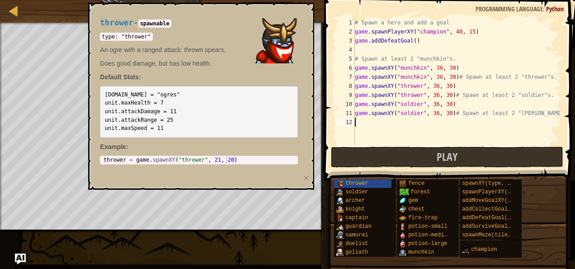
click at [356, 118] on div "# Spawn a hero and add a goal. game . spawnPlayerXY ( "champion" , 40 , 15 ) ga…" at bounding box center [457, 90] width 208 height 145
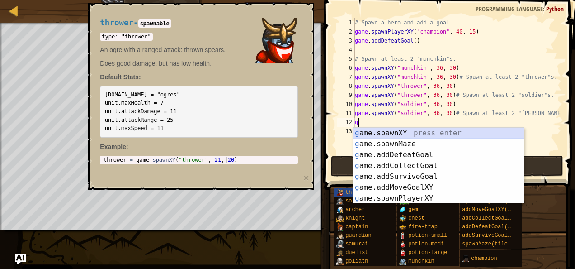
click at [382, 130] on div "g ame.spawnXY press enter g ame.spawnMaze press enter g ame.addDefeatGoal press…" at bounding box center [438, 176] width 171 height 98
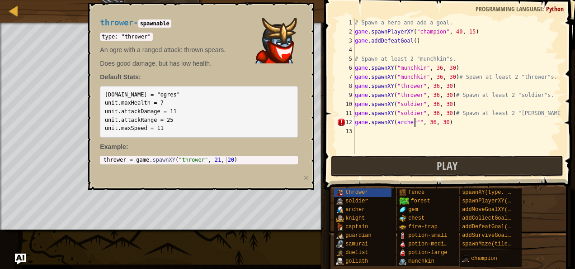
click at [413, 123] on div "# Spawn a hero and add a goal. game . spawnPlayerXY ( "champion" , 40 , 15 ) ga…" at bounding box center [457, 95] width 208 height 154
click at [394, 123] on div "# Spawn a hero and add a goal. game . spawnPlayerXY ( "champion" , 40 , 15 ) ga…" at bounding box center [457, 95] width 208 height 154
type textarea "game.spawnXY("archer", 36, 30)"
click at [359, 126] on div "# Spawn a hero and add a goal. game . spawnPlayerXY ( "champion" , 40 , 15 ) ga…" at bounding box center [457, 95] width 208 height 154
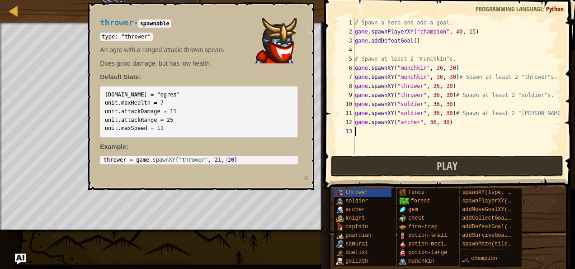
click at [355, 130] on div "# Spawn a hero and add a goal. game . spawnPlayerXY ( "champion" , 40 , 15 ) ga…" at bounding box center [457, 95] width 208 height 154
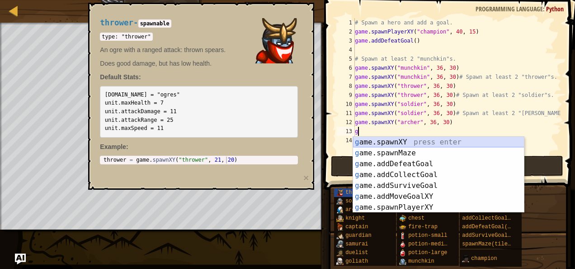
click at [376, 140] on div "g ame.spawnXY press enter g ame.spawnMaze press enter g ame.addDefeatGoal press…" at bounding box center [438, 186] width 171 height 98
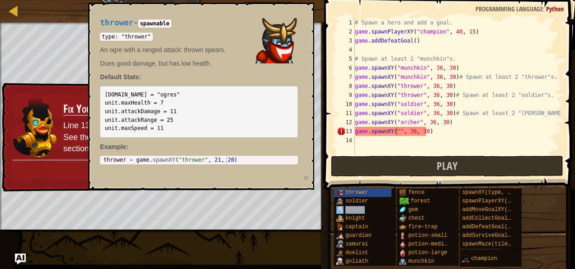
type textarea "game.spawnXY("archer", 36, 30)"
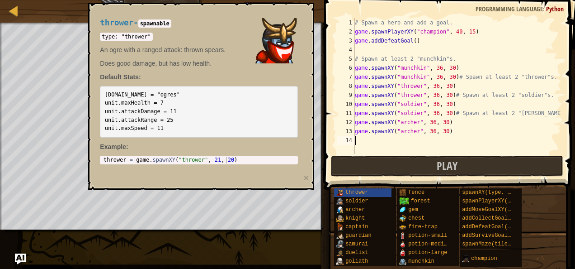
click at [357, 137] on div "# Spawn a hero and add a goal. game . spawnPlayerXY ( "champion" , 40 , 15 ) ga…" at bounding box center [457, 95] width 208 height 154
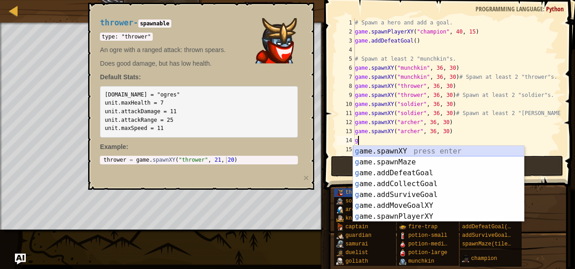
click at [383, 152] on div "g ame.spawnXY press enter g ame.spawnMaze press enter g ame.addDefeatGoal press…" at bounding box center [438, 195] width 171 height 98
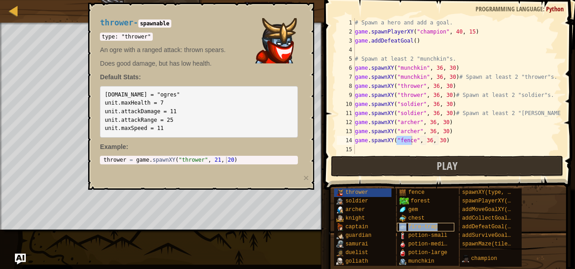
click at [415, 228] on span "fire-trap" at bounding box center [422, 226] width 29 height 6
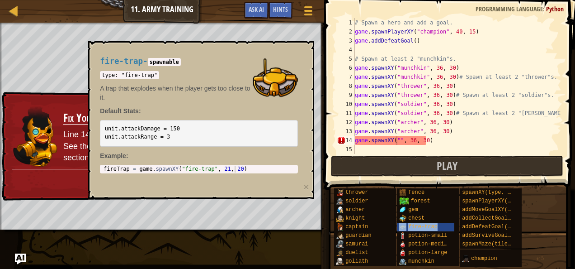
type textarea "game.spawnXY("fire-trap", 36, 30)"
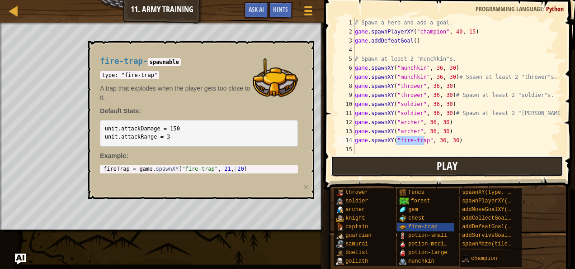
click at [461, 169] on button "Play" at bounding box center [447, 166] width 233 height 21
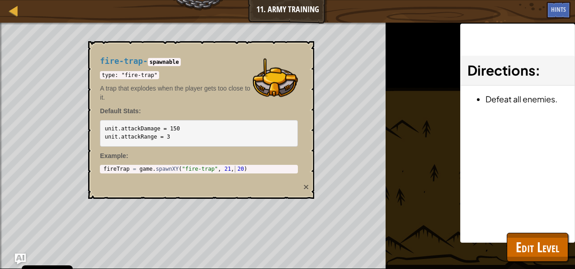
click at [306, 187] on button "×" at bounding box center [305, 186] width 5 height 9
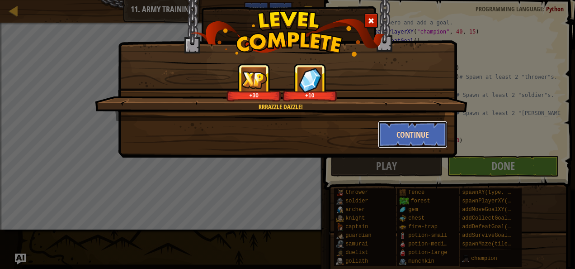
click at [405, 131] on button "Continue" at bounding box center [413, 134] width 70 height 27
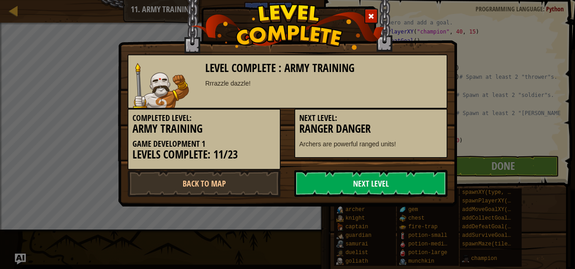
click at [381, 183] on link "Next Level" at bounding box center [370, 183] width 153 height 27
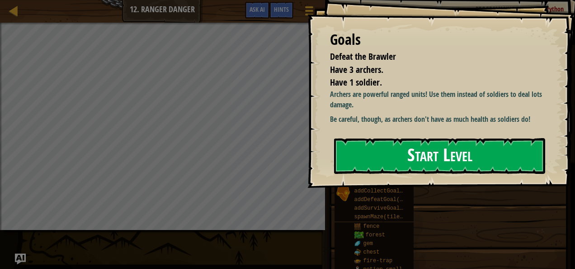
click at [414, 160] on button "Start Level" at bounding box center [439, 156] width 211 height 36
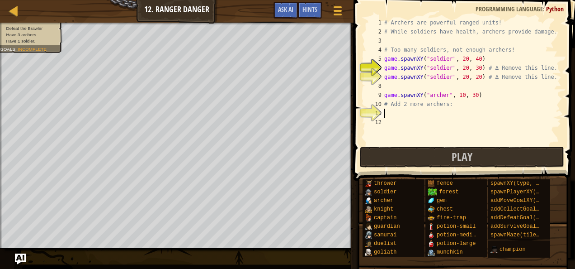
click at [386, 112] on div "# Archers are powerful ranged units! # While soldiers have health, archers prov…" at bounding box center [471, 90] width 179 height 145
click at [403, 117] on div "# Archers are powerful ranged units! # While soldiers have health, archers prov…" at bounding box center [471, 90] width 179 height 145
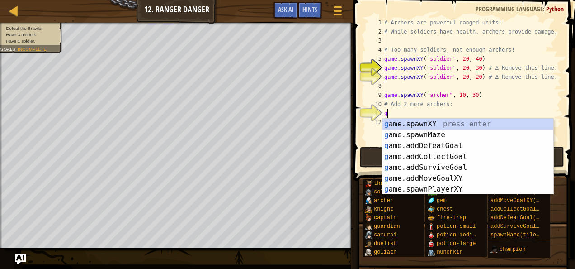
scroll to position [4, 0]
click at [411, 124] on div "g ame.spawnXY press enter g ame.spawnMaze press enter g ame.addDefeatGoal press…" at bounding box center [467, 167] width 171 height 98
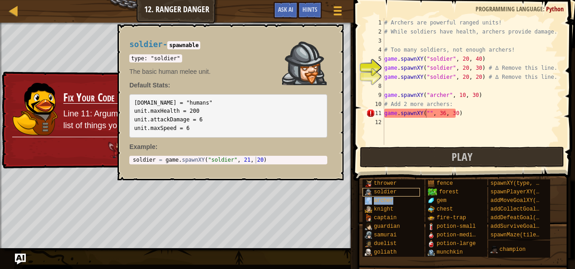
type textarea "game.spawnXY("archer", 36, 30)"
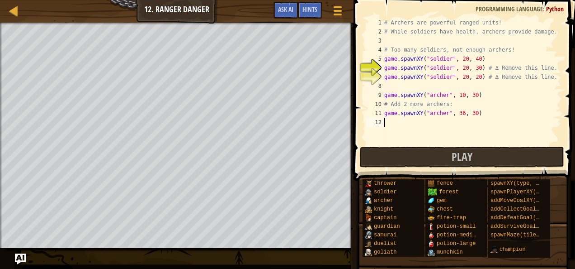
click at [385, 119] on div "game.spawnXY("[PERSON_NAME]", 36, 30) 1 2 3 4 5 6 7 8 9 10 11 12 # Archers are …" at bounding box center [462, 81] width 197 height 127
type textarea "d"
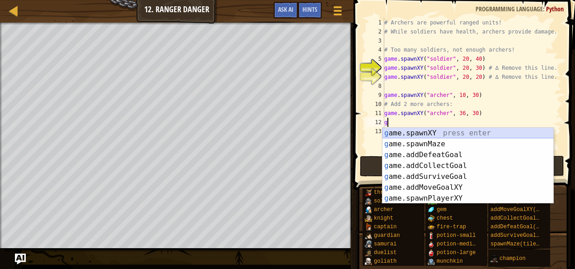
click at [404, 133] on div "g ame.spawnXY press enter g ame.spawnMaze press enter g ame.addDefeatGoal press…" at bounding box center [467, 176] width 171 height 98
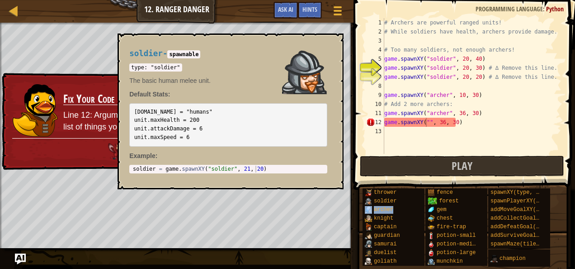
type textarea "game.spawnXY("archer", 36, 30)"
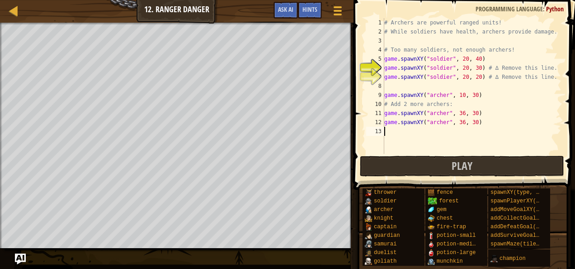
click at [389, 130] on div "# Archers are powerful ranged units! # While soldiers have health, archers prov…" at bounding box center [471, 95] width 179 height 154
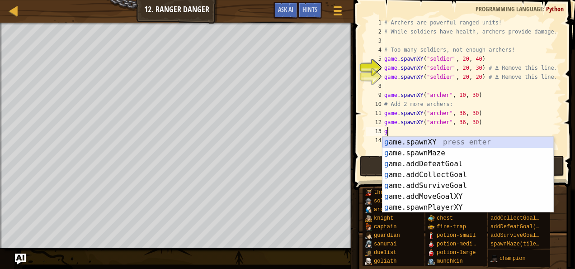
click at [403, 142] on div "g ame.spawnXY press enter g ame.spawnMaze press enter g ame.addDefeatGoal press…" at bounding box center [467, 186] width 171 height 98
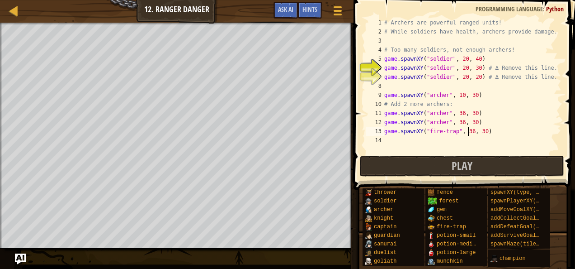
click at [467, 133] on div "# Archers are powerful ranged units! # While soldiers have health, archers prov…" at bounding box center [471, 95] width 179 height 154
click at [479, 132] on div "# Archers are powerful ranged units! # While soldiers have health, archers prov…" at bounding box center [471, 95] width 179 height 154
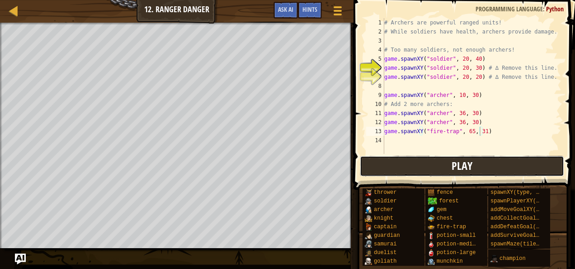
click at [465, 159] on span "Play" at bounding box center [462, 165] width 21 height 14
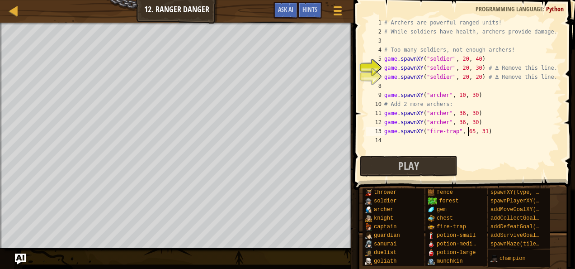
click at [467, 131] on div "# Archers are powerful ranged units! # While soldiers have health, archers prov…" at bounding box center [471, 95] width 179 height 154
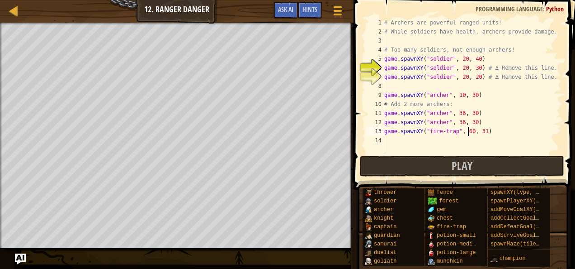
scroll to position [4, 7]
click at [543, 69] on div "# Archers are powerful ranged units! # While soldiers have health, archers prov…" at bounding box center [471, 95] width 179 height 154
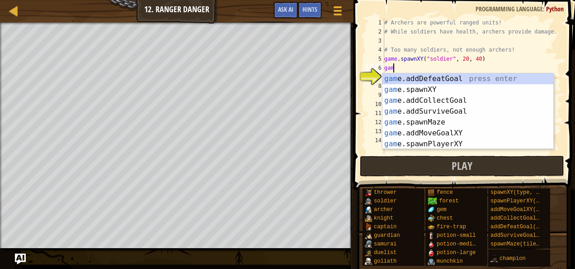
scroll to position [4, 0]
type textarea "g"
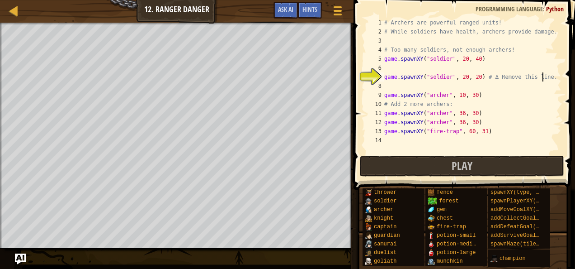
click at [548, 80] on div "# Archers are powerful ranged units! # While soldiers have health, archers prov…" at bounding box center [471, 95] width 179 height 154
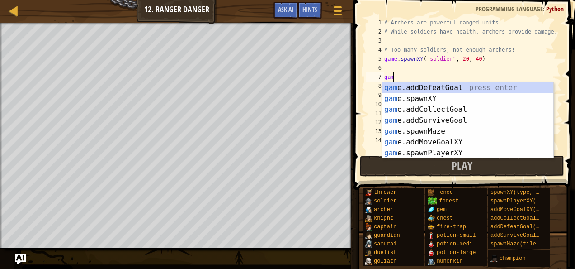
type textarea "g"
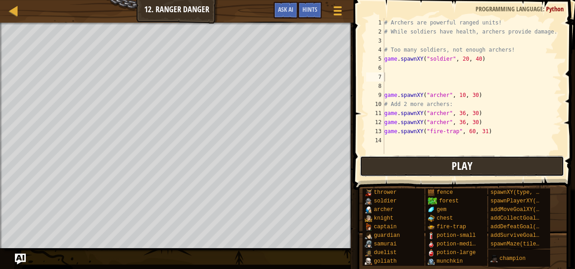
click at [467, 170] on span "Play" at bounding box center [462, 165] width 21 height 14
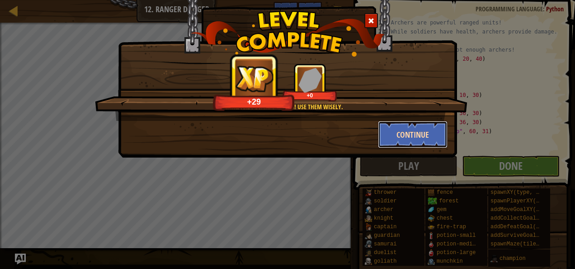
click at [422, 138] on button "Continue" at bounding box center [413, 134] width 70 height 27
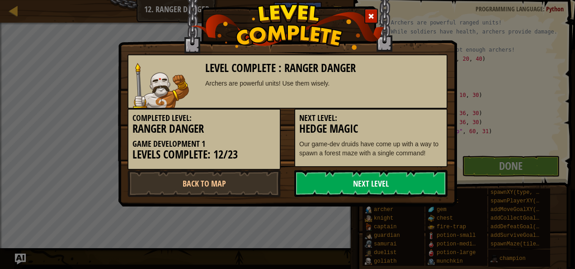
click at [356, 182] on link "Next Level" at bounding box center [370, 183] width 153 height 27
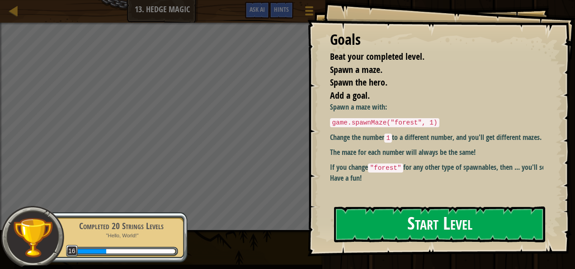
click at [419, 229] on button "Start Level" at bounding box center [439, 224] width 211 height 36
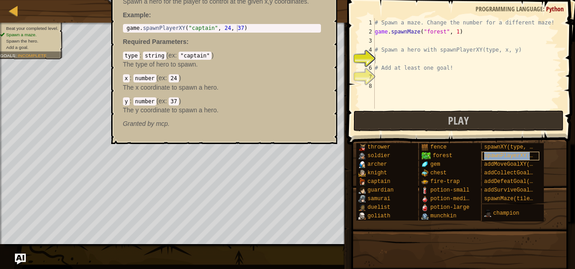
click at [486, 154] on span "spawnPlayerXY(type, x, y)" at bounding box center [524, 155] width 81 height 6
click at [377, 57] on div "# Spawn a maze. Change the number for a different maze! game . spawnMaze ( "for…" at bounding box center [467, 72] width 189 height 109
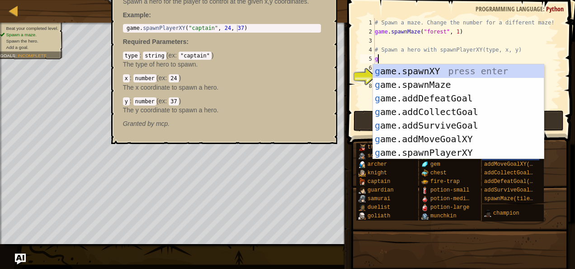
scroll to position [4, 0]
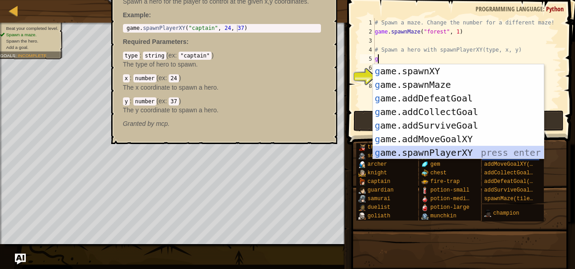
click at [435, 154] on div "g ame.spawnXY press enter g ame.spawnMaze press enter g ame.addDefeatGoal press…" at bounding box center [458, 125] width 171 height 122
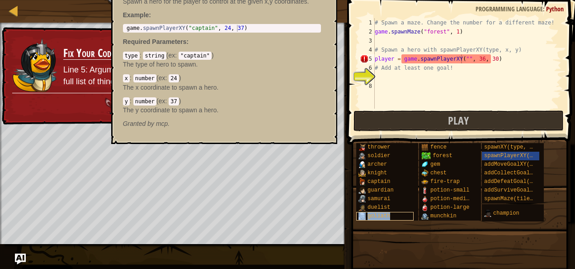
type textarea "player = game.spawnPlayerXY("goliath", 36, 30)"
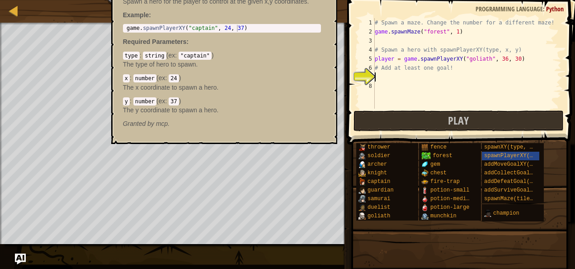
click at [378, 78] on div "# Spawn a maze. Change the number for a different maze! game . spawnMaze ( "for…" at bounding box center [467, 72] width 189 height 109
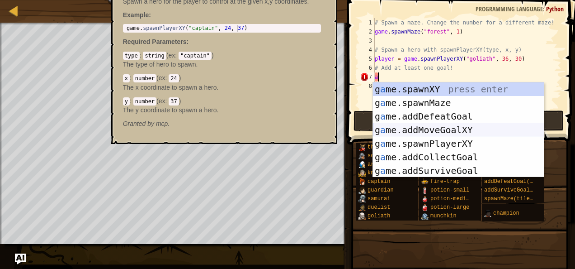
click at [405, 132] on div "g a me.spawnXY press enter g a me.spawnMaze press enter g a me.addDefeatGoal pr…" at bounding box center [458, 143] width 171 height 122
type textarea "game.addMoveGoalXY(36, 30)"
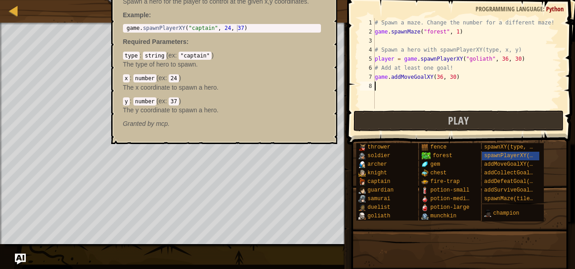
click at [469, 87] on div "# Spawn a maze. Change the number for a different maze! game . spawnMaze ( "for…" at bounding box center [467, 72] width 189 height 109
click at [438, 78] on div "# Spawn a maze. Change the number for a different maze! game . spawnMaze ( "for…" at bounding box center [467, 72] width 189 height 109
type textarea "game.addMoveGoalXY(55, 30)"
click at [460, 110] on button "Play" at bounding box center [459, 120] width 211 height 21
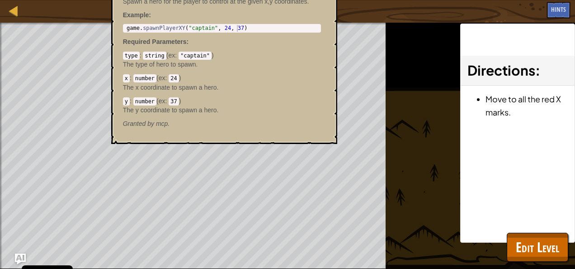
click at [398, 147] on div "Beat your completed level. Spawn a maze. Spawn the hero. Add a goal. Goals : Ra…" at bounding box center [287, 146] width 575 height 246
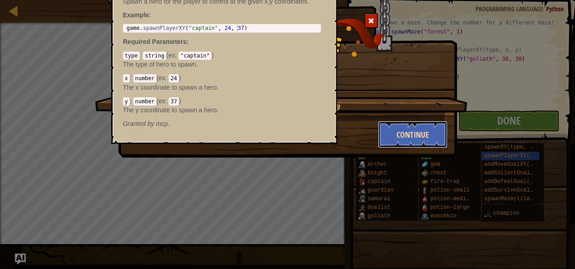
click at [403, 132] on button "Continue" at bounding box center [413, 134] width 70 height 27
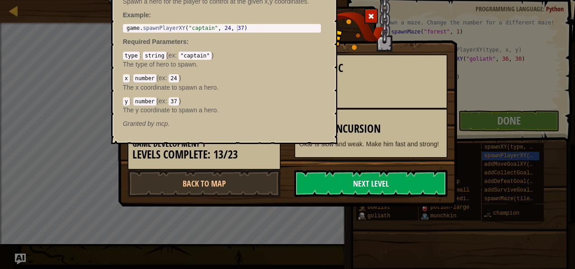
click at [358, 185] on link "Next Level" at bounding box center [370, 183] width 153 height 27
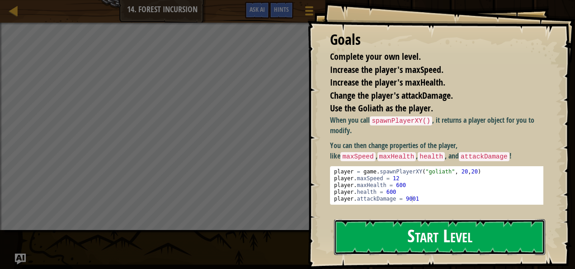
click at [439, 242] on button "Start Level" at bounding box center [439, 237] width 211 height 36
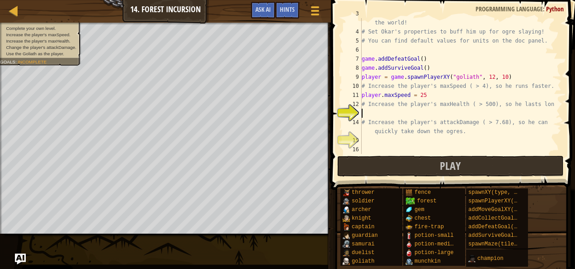
scroll to position [27, 0]
type textarea "p"
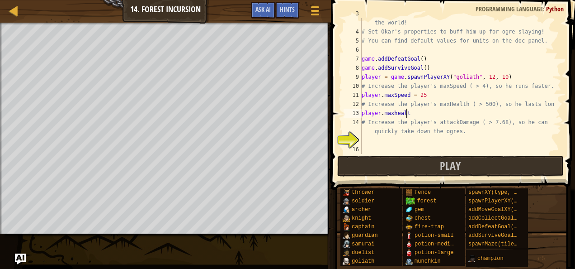
scroll to position [4, 3]
click at [433, 110] on div "# Fortunately, as a game developer, you have full control over the world! # Set…" at bounding box center [457, 90] width 195 height 163
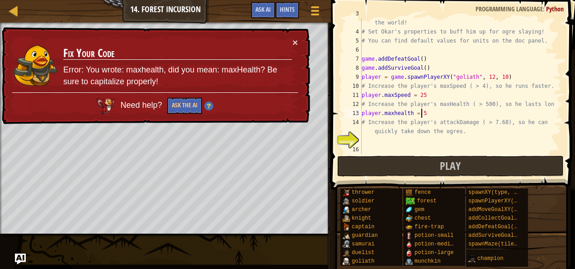
type textarea "player.maxhealth = 50"
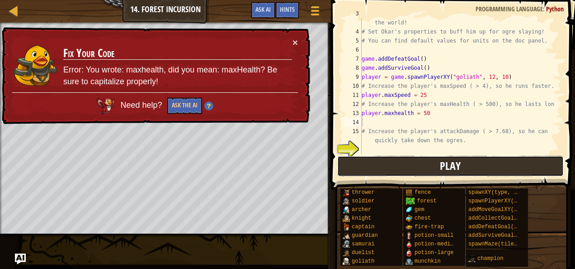
click at [444, 164] on span "Play" at bounding box center [450, 165] width 21 height 14
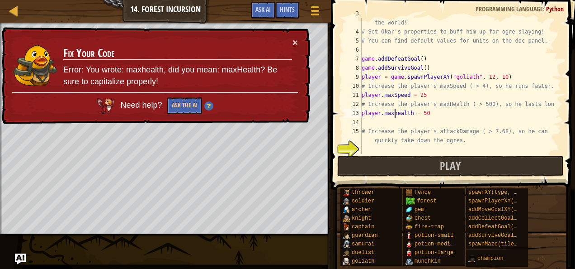
click at [394, 115] on div "# Fortunately, as a game developer, you have full control over the world! # Set…" at bounding box center [457, 90] width 195 height 163
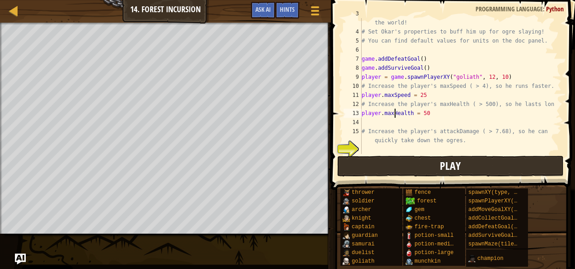
type textarea "player.maxHealth = 50"
click at [447, 166] on span "Play" at bounding box center [450, 165] width 21 height 14
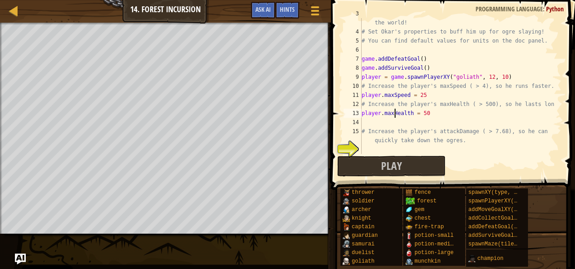
click at [360, 150] on div "16" at bounding box center [353, 149] width 18 height 9
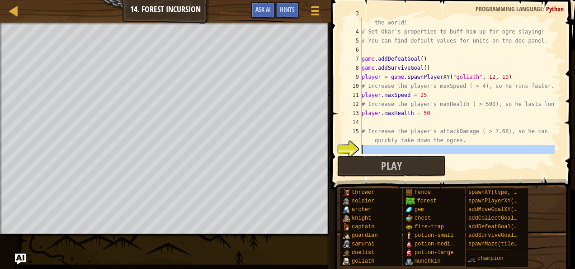
click at [360, 146] on div "16" at bounding box center [353, 149] width 18 height 9
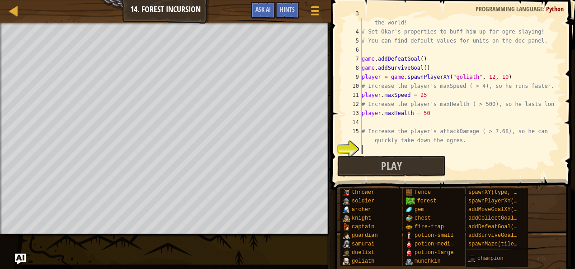
scroll to position [4, 0]
click at [423, 95] on div "# Fortunately, as a game developer, you have full control over the world! # Set…" at bounding box center [457, 90] width 195 height 163
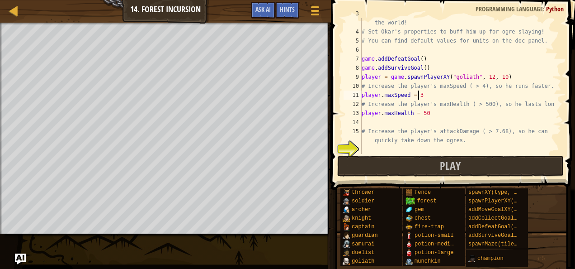
scroll to position [4, 5]
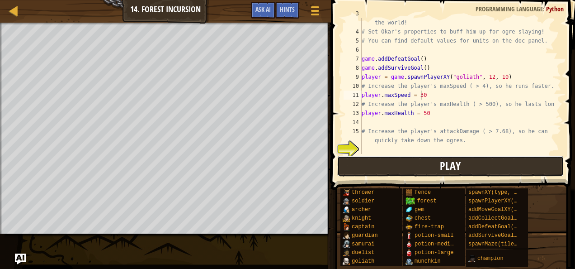
click at [448, 170] on span "Play" at bounding box center [450, 165] width 21 height 14
click at [451, 164] on span "Play" at bounding box center [450, 165] width 21 height 14
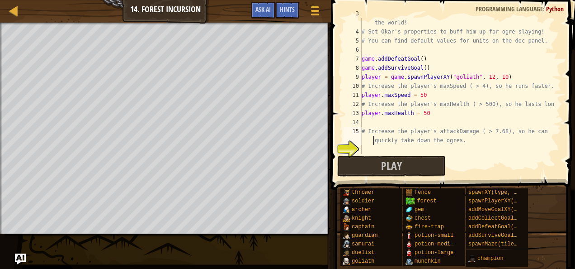
type textarea "# Increase the player's attackDamage ( > 7.68), so he can quickly take down the…"
click at [363, 144] on div "# Fortunately, as a game developer, you have full control over the world! # Set…" at bounding box center [457, 90] width 195 height 163
click at [362, 150] on div "# Fortunately, as a game developer, you have full control over the world! # Set…" at bounding box center [457, 90] width 195 height 163
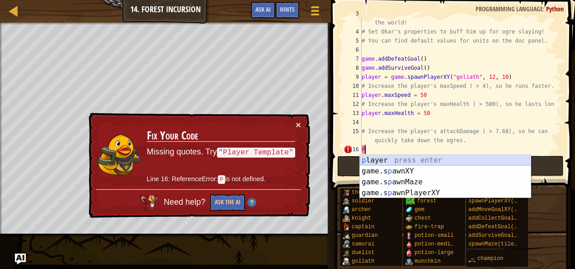
click at [373, 156] on div "p layer press enter game.s p awnXY press enter game.s p awnMaze press enter gam…" at bounding box center [445, 187] width 171 height 65
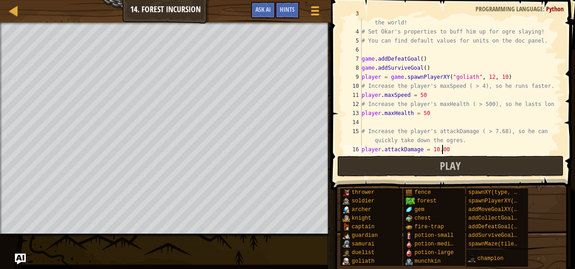
scroll to position [4, 6]
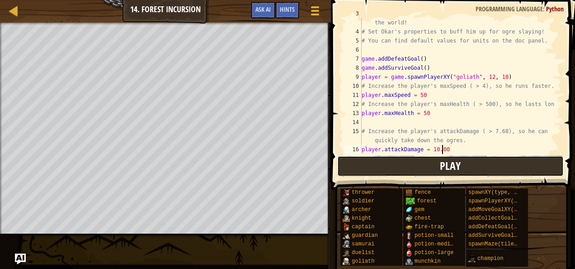
click at [451, 164] on span "Play" at bounding box center [450, 165] width 21 height 14
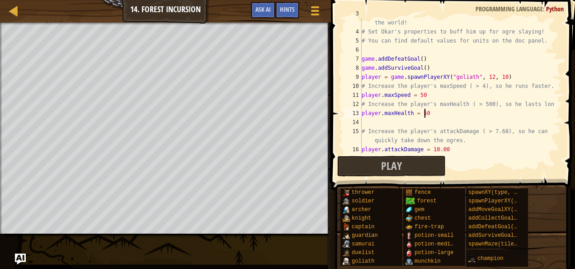
click at [426, 113] on div "# Fortunately, as a game developer, you have full control over the world! # Set…" at bounding box center [457, 90] width 195 height 163
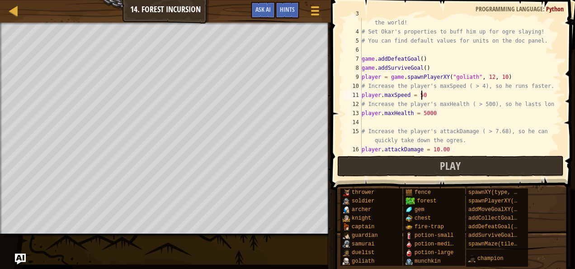
click at [424, 94] on div "# Fortunately, as a game developer, you have full control over the world! # Set…" at bounding box center [457, 90] width 195 height 163
type textarea "player.maxSpeed = 200"
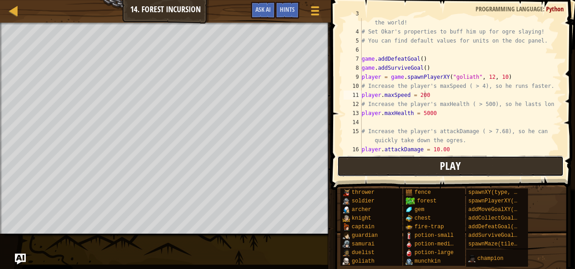
click at [455, 159] on span "Play" at bounding box center [450, 165] width 21 height 14
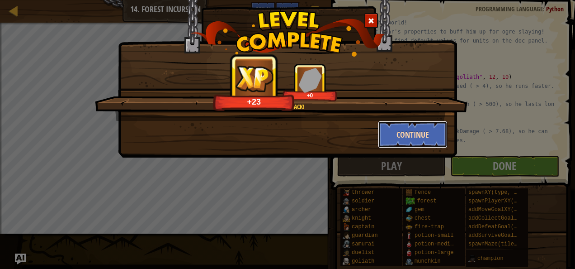
click at [420, 137] on button "Continue" at bounding box center [413, 134] width 70 height 27
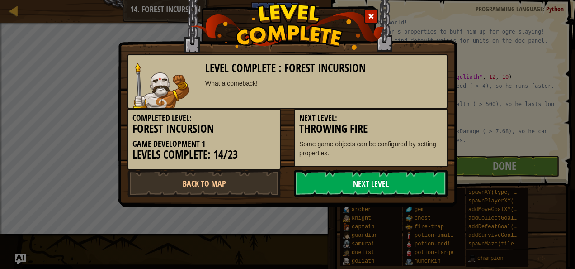
click at [362, 183] on link "Next Level" at bounding box center [370, 183] width 153 height 27
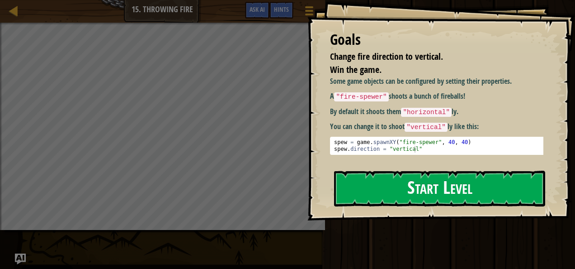
drag, startPoint x: 362, startPoint y: 183, endPoint x: 448, endPoint y: 184, distance: 86.4
click at [448, 184] on div "Start Level" at bounding box center [439, 188] width 211 height 36
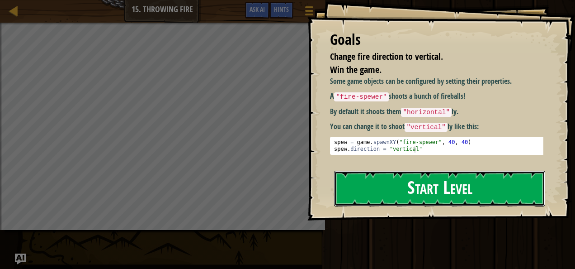
click at [448, 184] on button "Start Level" at bounding box center [439, 188] width 211 height 36
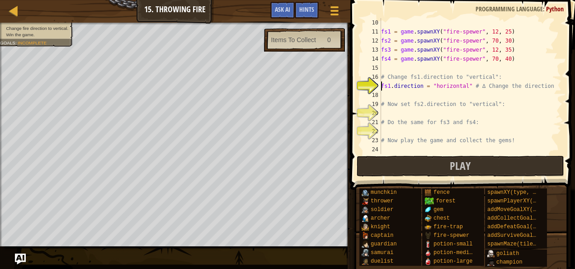
scroll to position [81, 0]
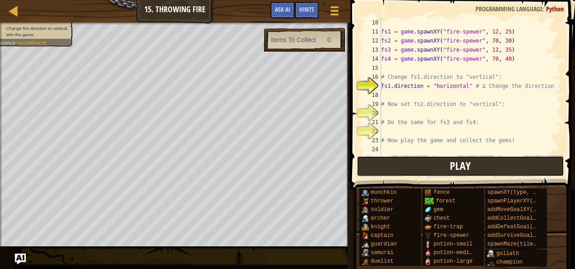
click at [458, 164] on span "Play" at bounding box center [460, 165] width 21 height 14
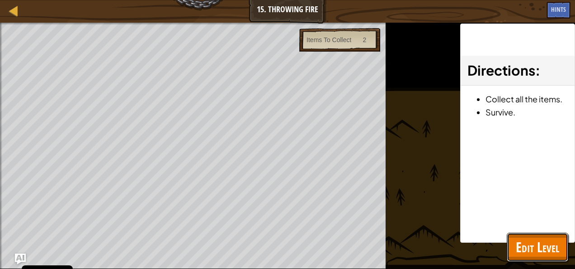
click at [525, 244] on span "Edit Level" at bounding box center [537, 246] width 43 height 19
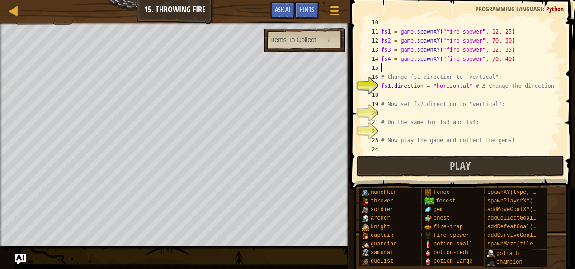
click at [384, 68] on div "fs1 = game . spawnXY ( "fire-spewer" , 12 , 25 ) fs2 = game . spawnXY ( "fire-s…" at bounding box center [466, 95] width 175 height 154
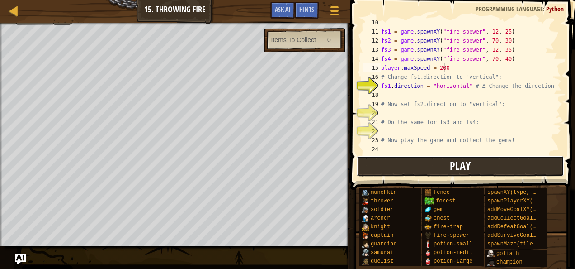
click at [470, 165] on span "Play" at bounding box center [460, 165] width 21 height 14
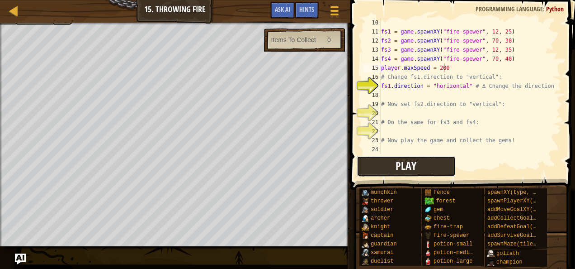
click at [405, 165] on span "Play" at bounding box center [406, 165] width 21 height 14
click at [404, 161] on span "Play" at bounding box center [406, 165] width 21 height 14
click at [412, 159] on span "Play" at bounding box center [406, 165] width 21 height 14
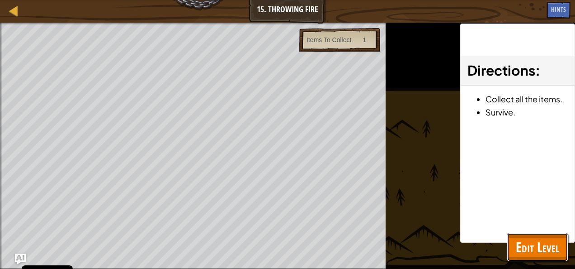
click at [533, 246] on span "Edit Level" at bounding box center [537, 246] width 43 height 19
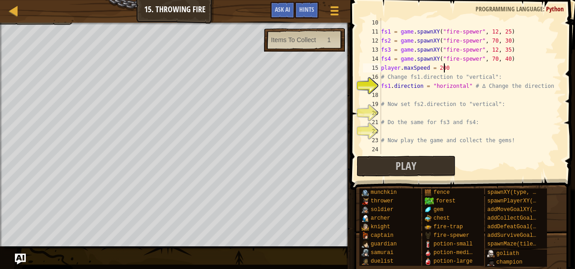
click at [448, 66] on div "fs1 = game . spawnXY ( "fire-spewer" , 12 , 25 ) fs2 = game . spawnXY ( "fire-s…" at bounding box center [466, 95] width 175 height 154
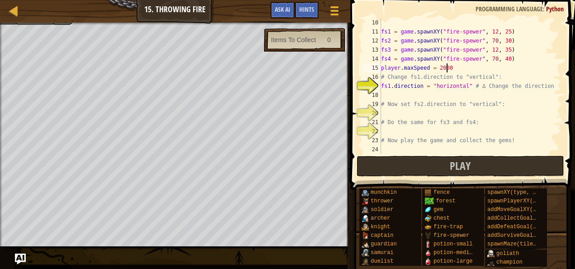
scroll to position [4, 5]
click at [463, 154] on span at bounding box center [464, 82] width 232 height 216
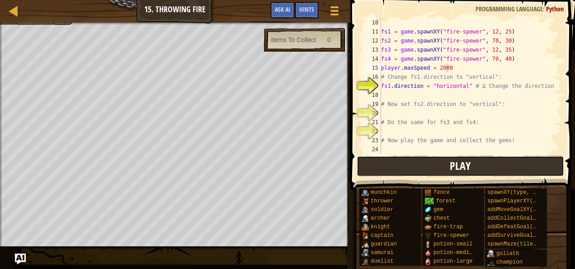
click at [459, 164] on span "Play" at bounding box center [460, 165] width 21 height 14
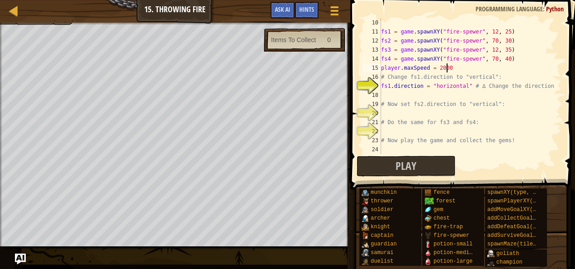
click at [452, 64] on div "fs1 = game . spawnXY ( "fire-spewer" , 12 , 25 ) fs2 = game . spawnXY ( "fire-s…" at bounding box center [466, 95] width 175 height 154
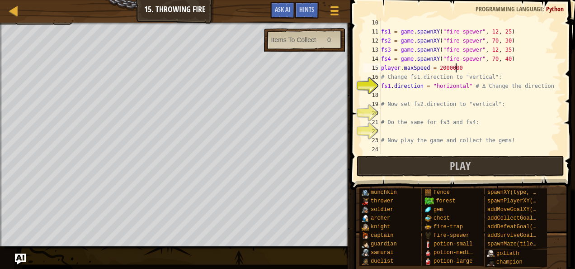
scroll to position [4, 5]
type textarea "player.maxSpeed = 2000000"
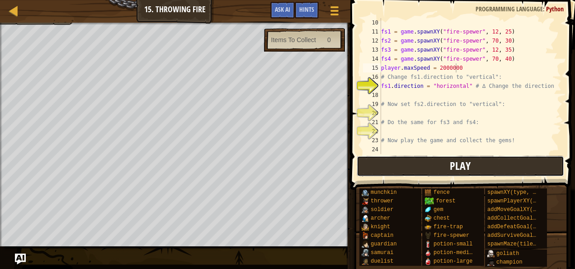
click at [467, 162] on span "Play" at bounding box center [460, 165] width 21 height 14
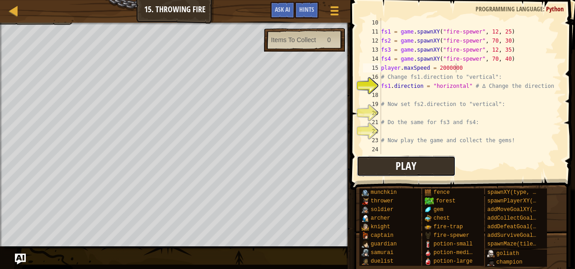
click at [415, 158] on span "Play" at bounding box center [406, 165] width 21 height 14
